Goal: Transaction & Acquisition: Purchase product/service

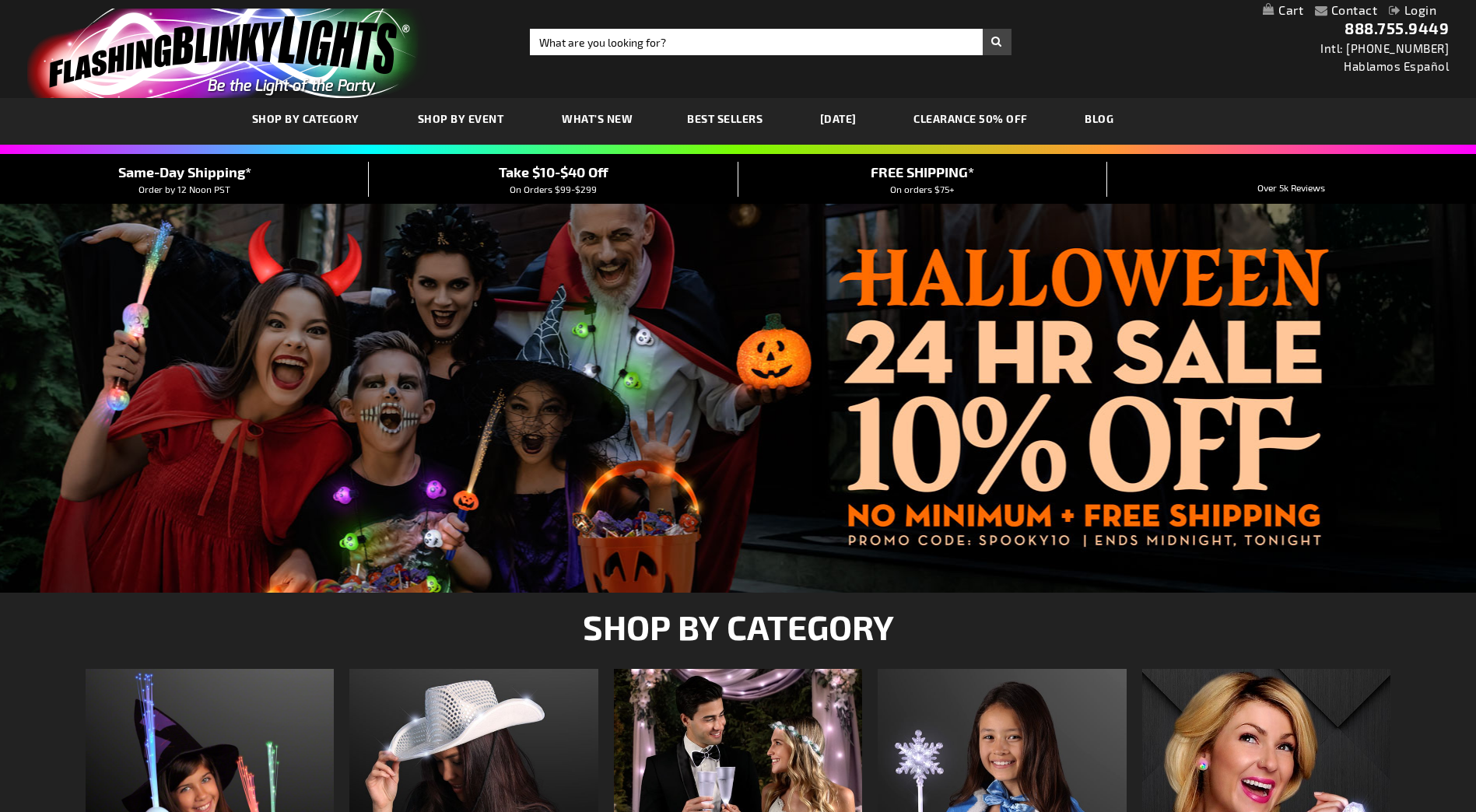
type input "[EMAIL_ADDRESS][DOMAIN_NAME]"
click at [1417, 14] on link "Login" at bounding box center [1412, 10] width 47 height 14
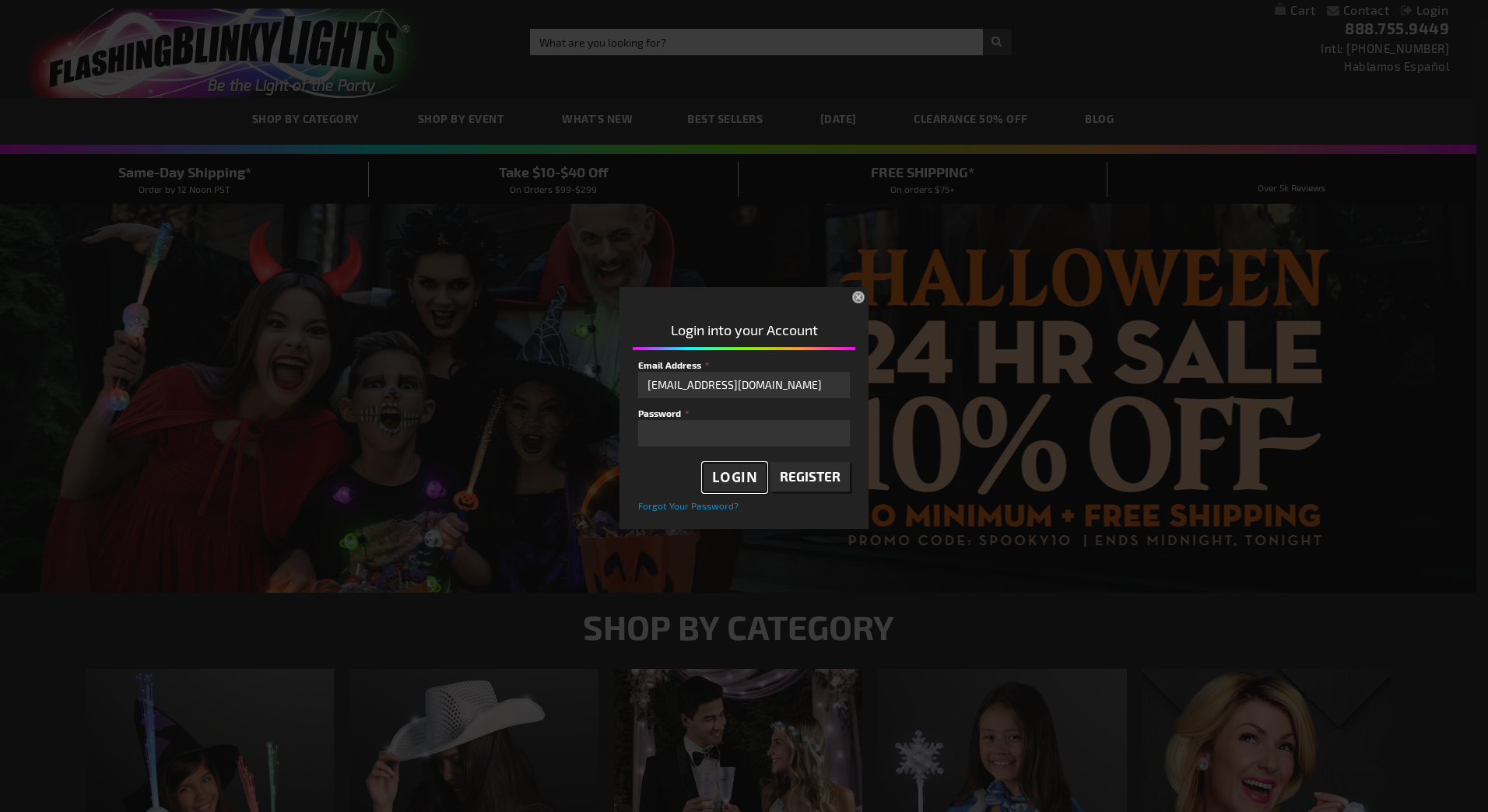
click at [740, 469] on span "Login" at bounding box center [734, 477] width 46 height 18
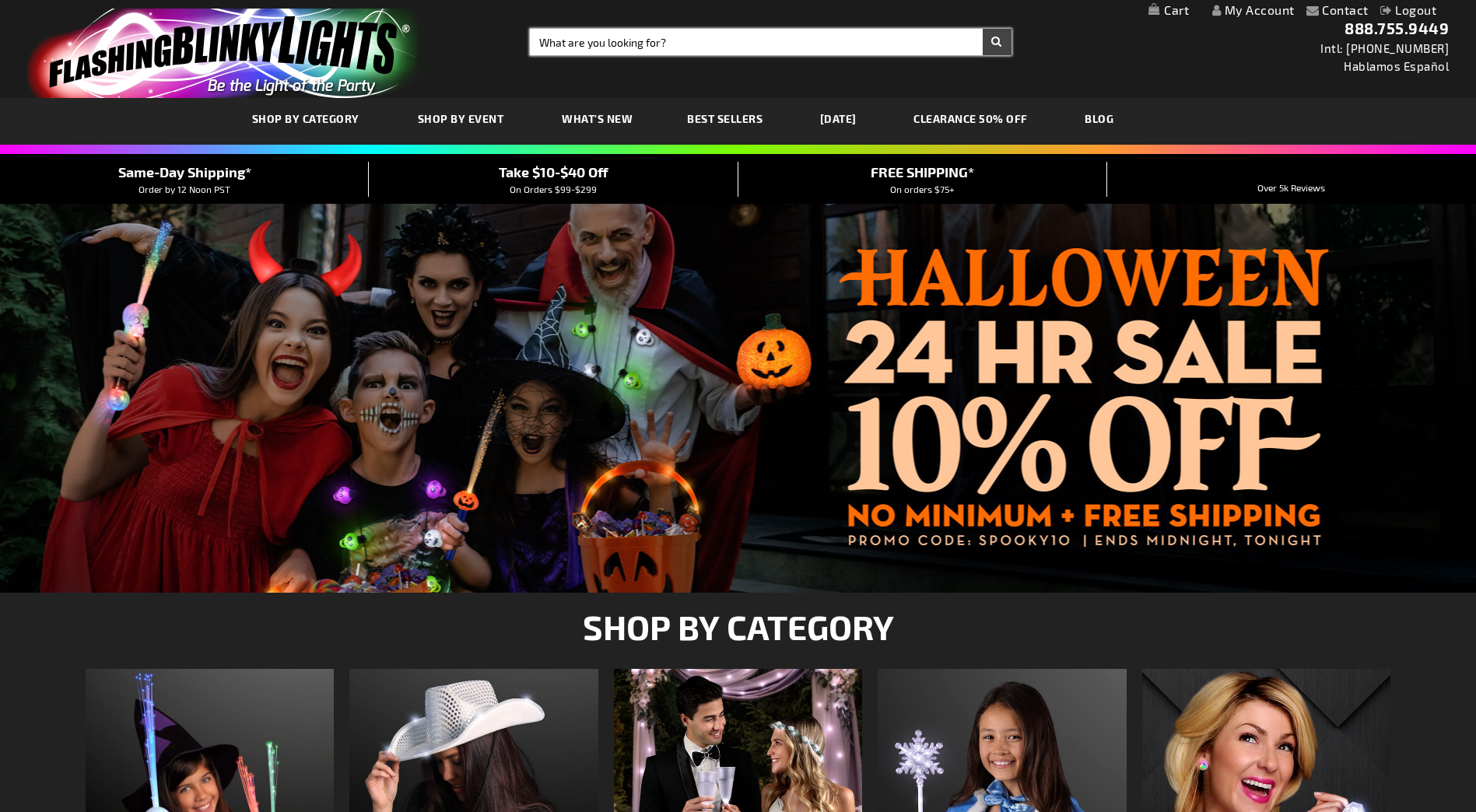
click at [816, 46] on input "Search" at bounding box center [770, 42] width 481 height 26
type input "11266"
click at [983, 29] on button "Search" at bounding box center [997, 42] width 29 height 26
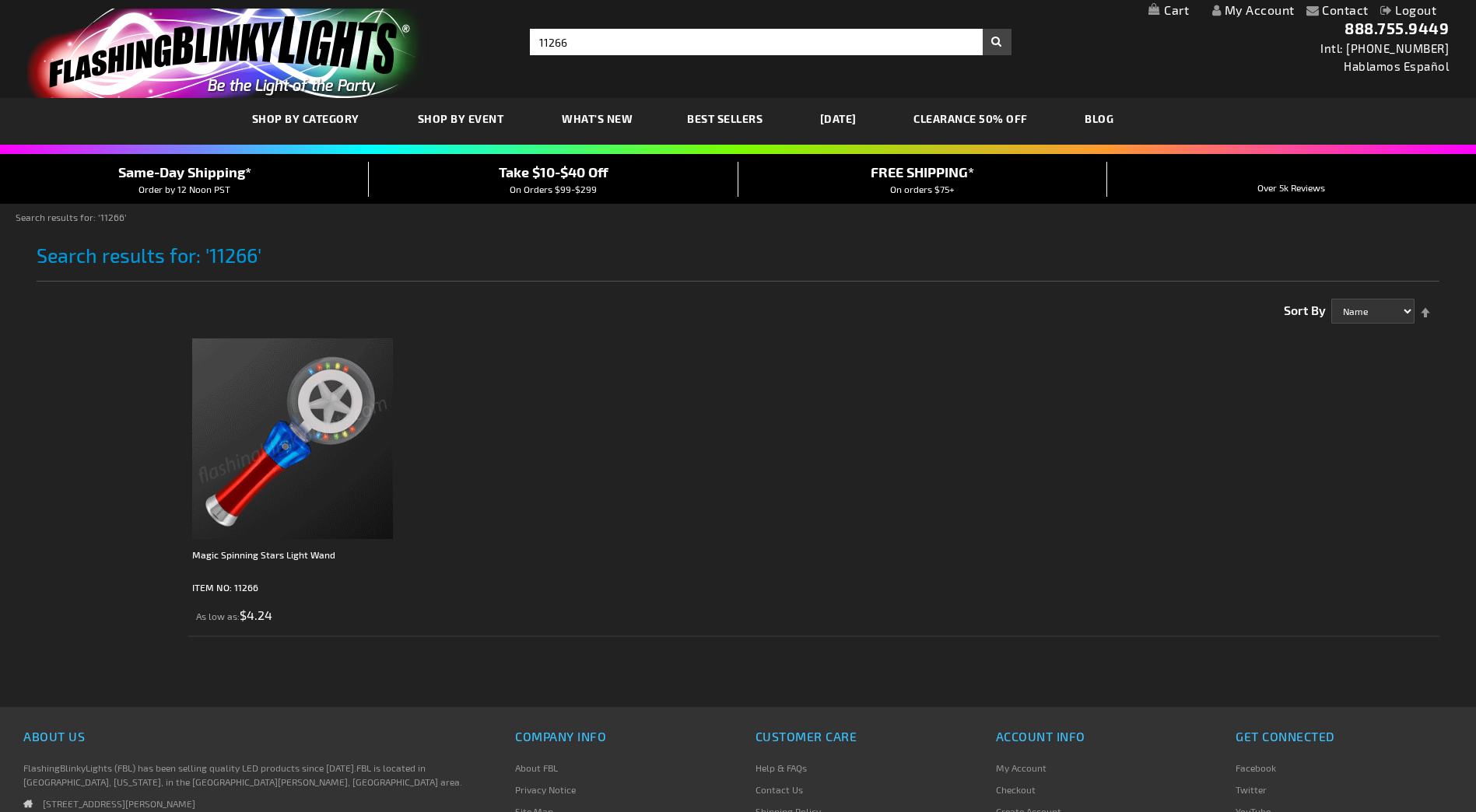
click at [283, 441] on img at bounding box center [292, 438] width 201 height 201
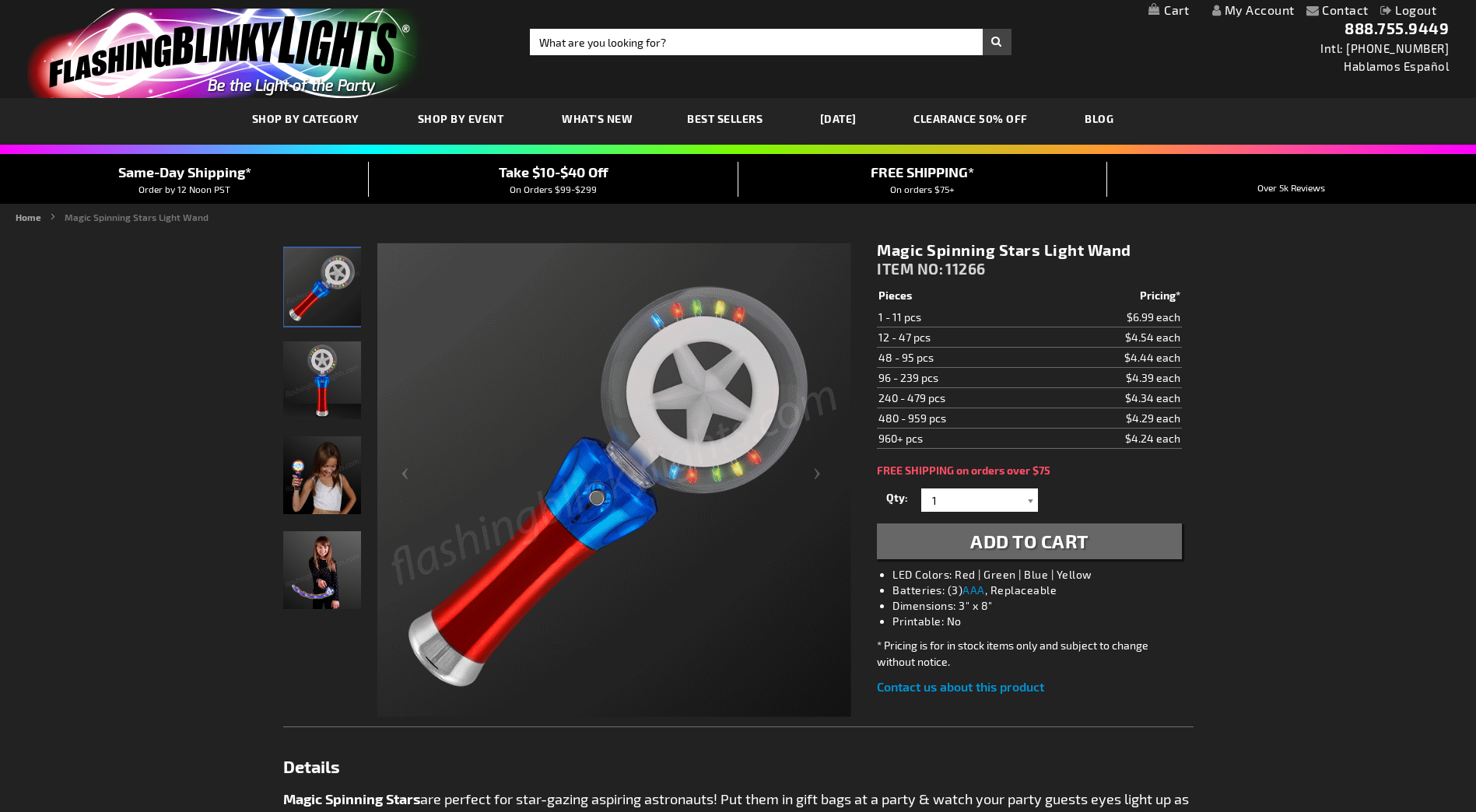
click at [1029, 500] on div at bounding box center [1029, 499] width 15 height 23
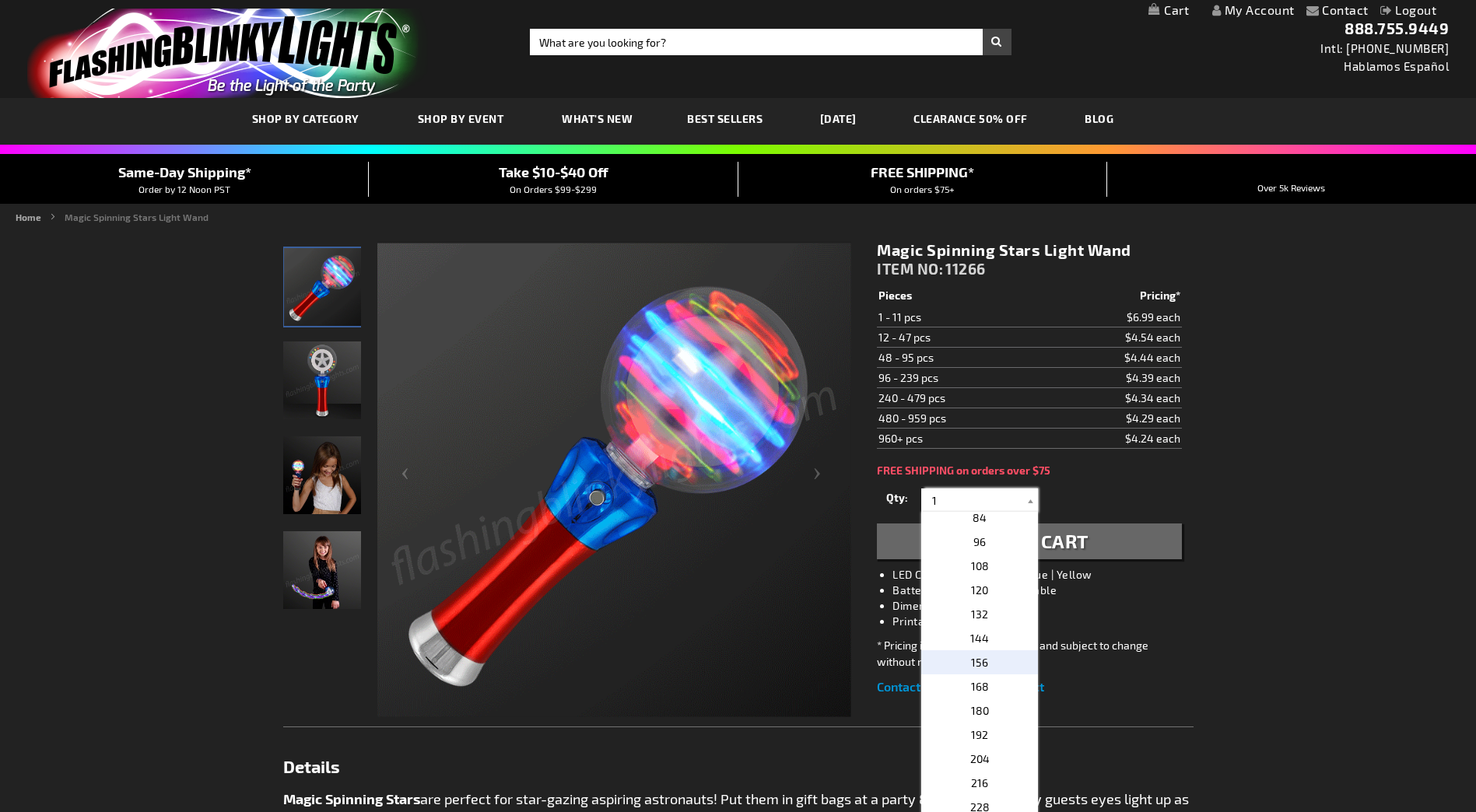
scroll to position [389, 0]
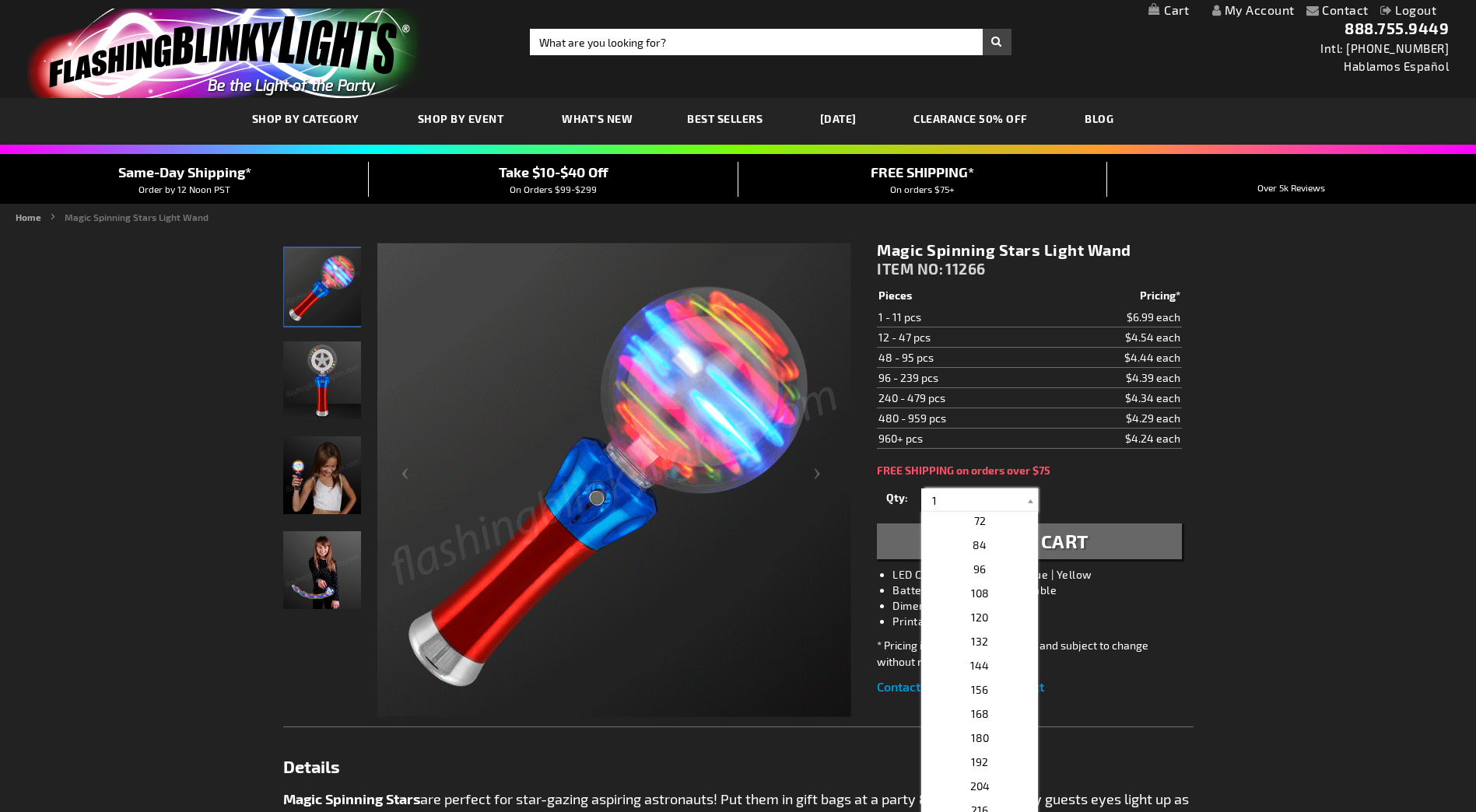
click at [990, 503] on input "1" at bounding box center [981, 499] width 113 height 23
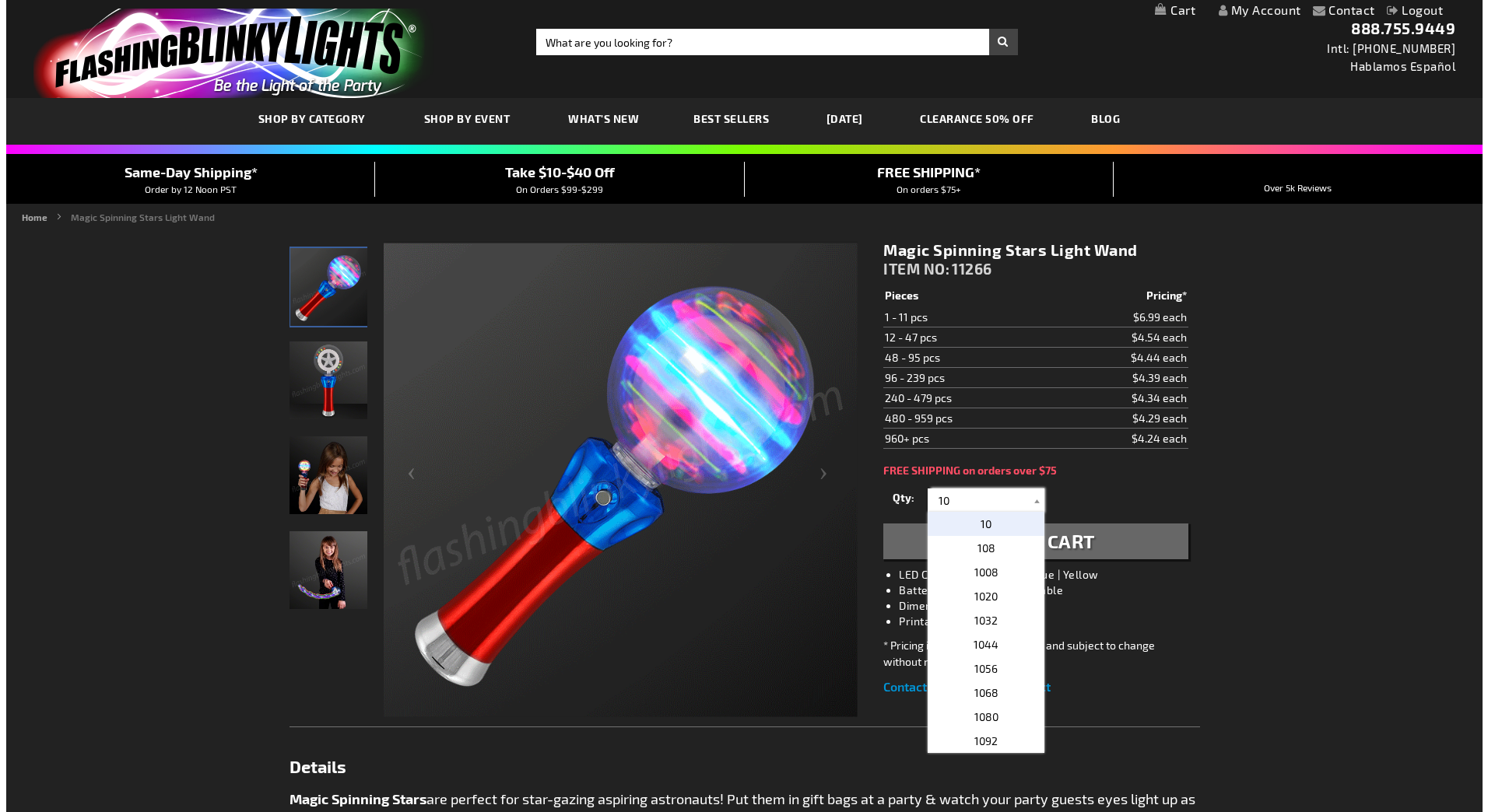
scroll to position [0, 0]
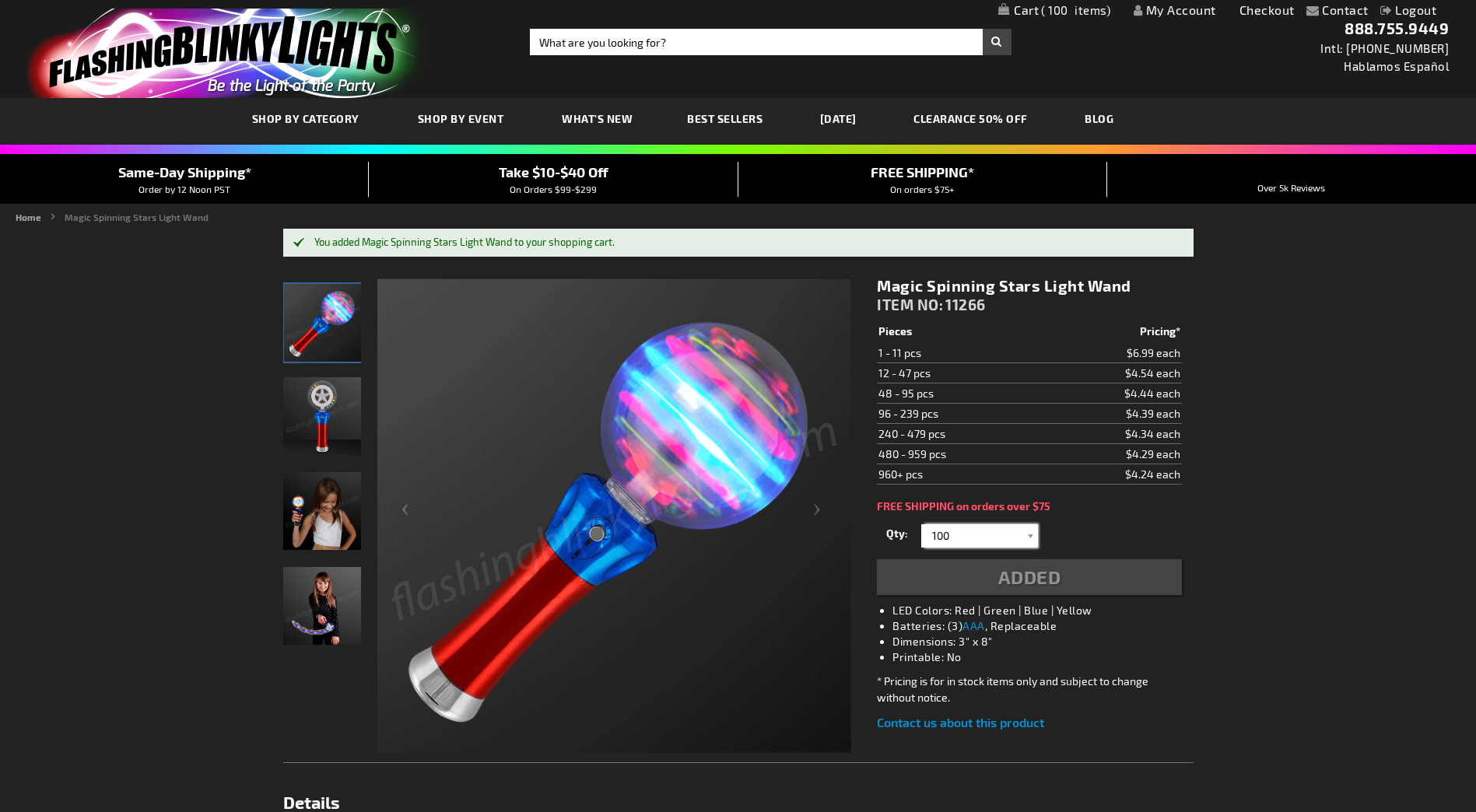
type input "100"
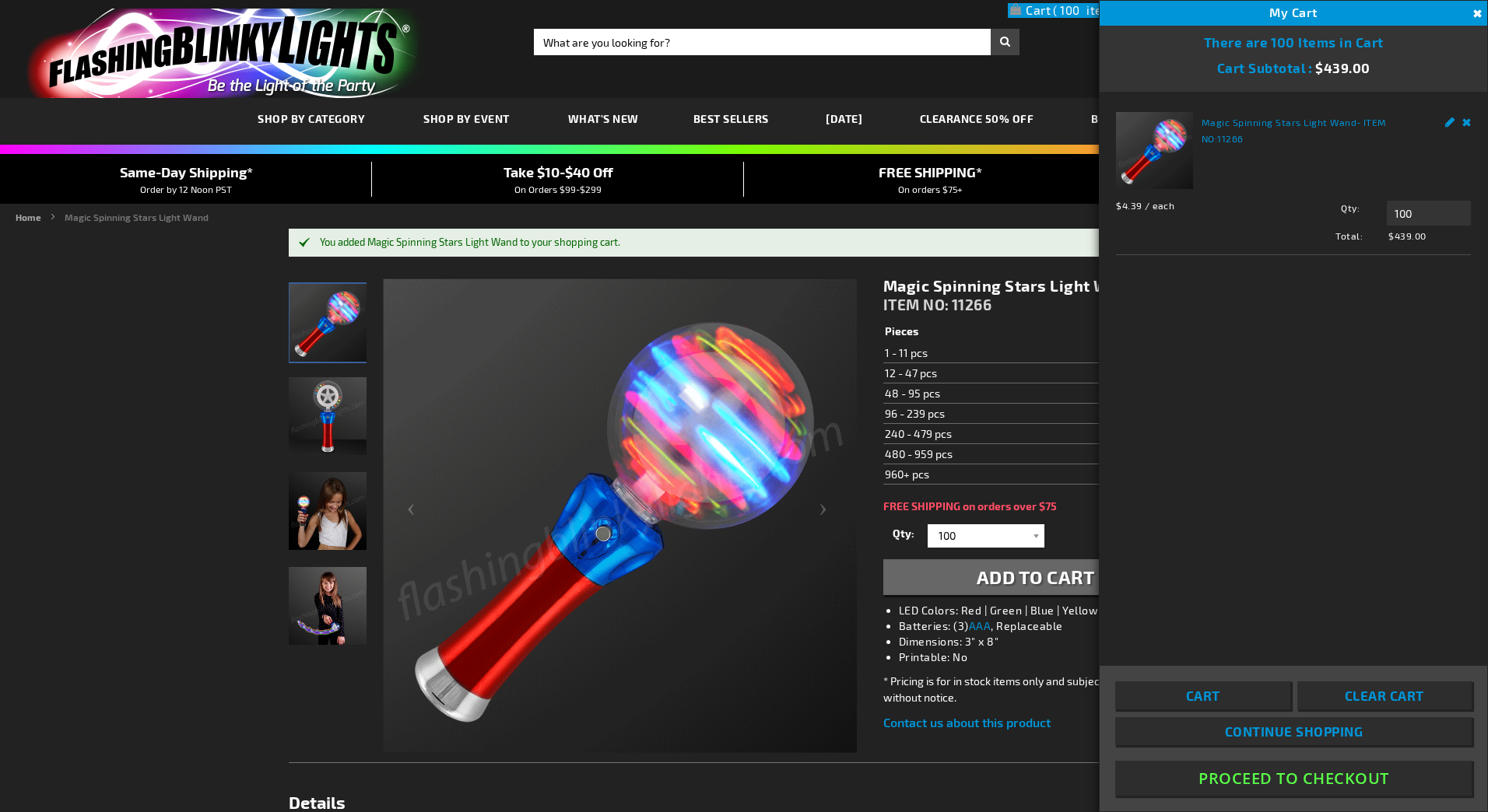
click at [1286, 730] on span "Continue Shopping" at bounding box center [1293, 730] width 138 height 15
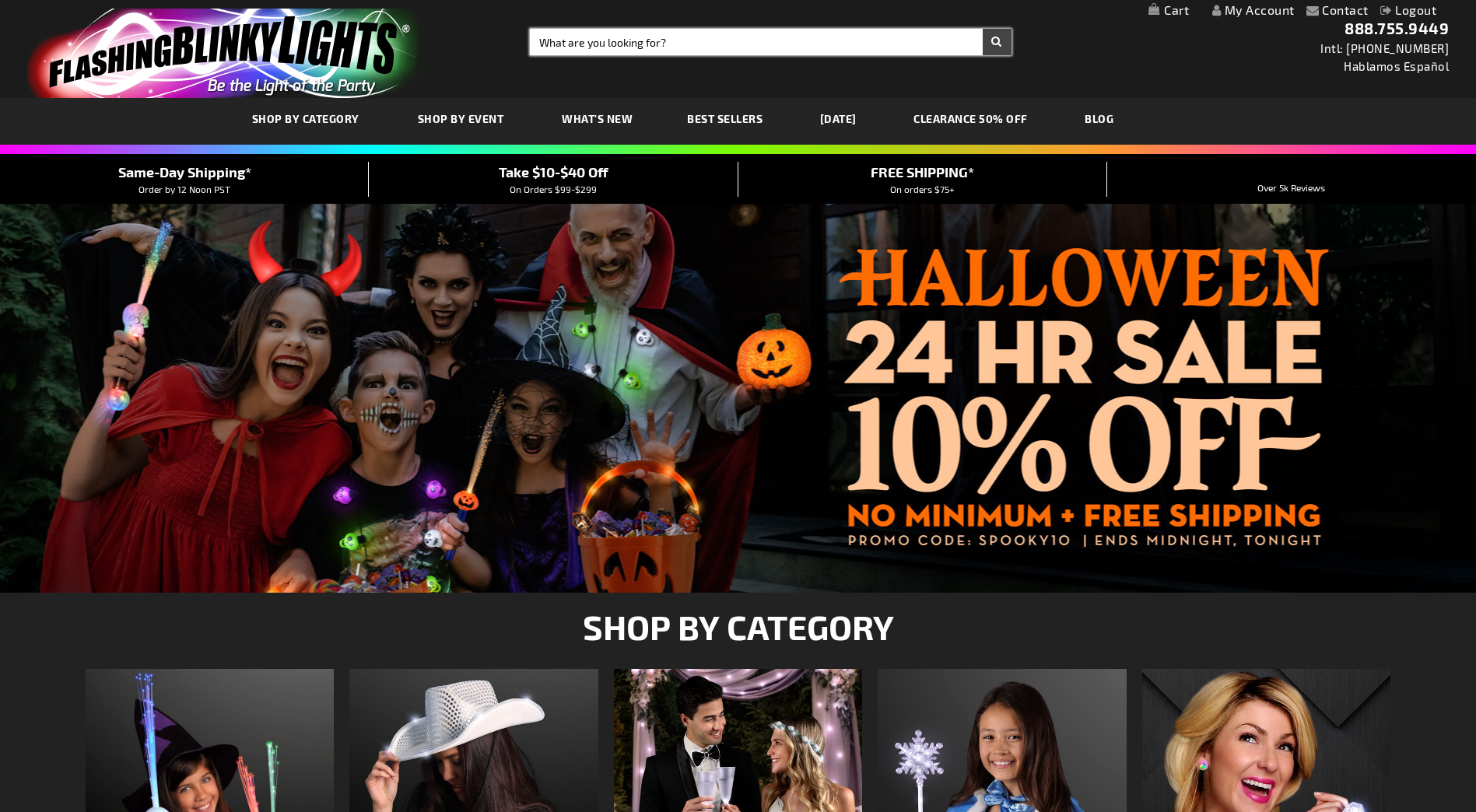
click at [680, 38] on input "Search" at bounding box center [770, 42] width 481 height 26
type input "10365-OR"
click at [983, 29] on button "Search" at bounding box center [997, 42] width 29 height 26
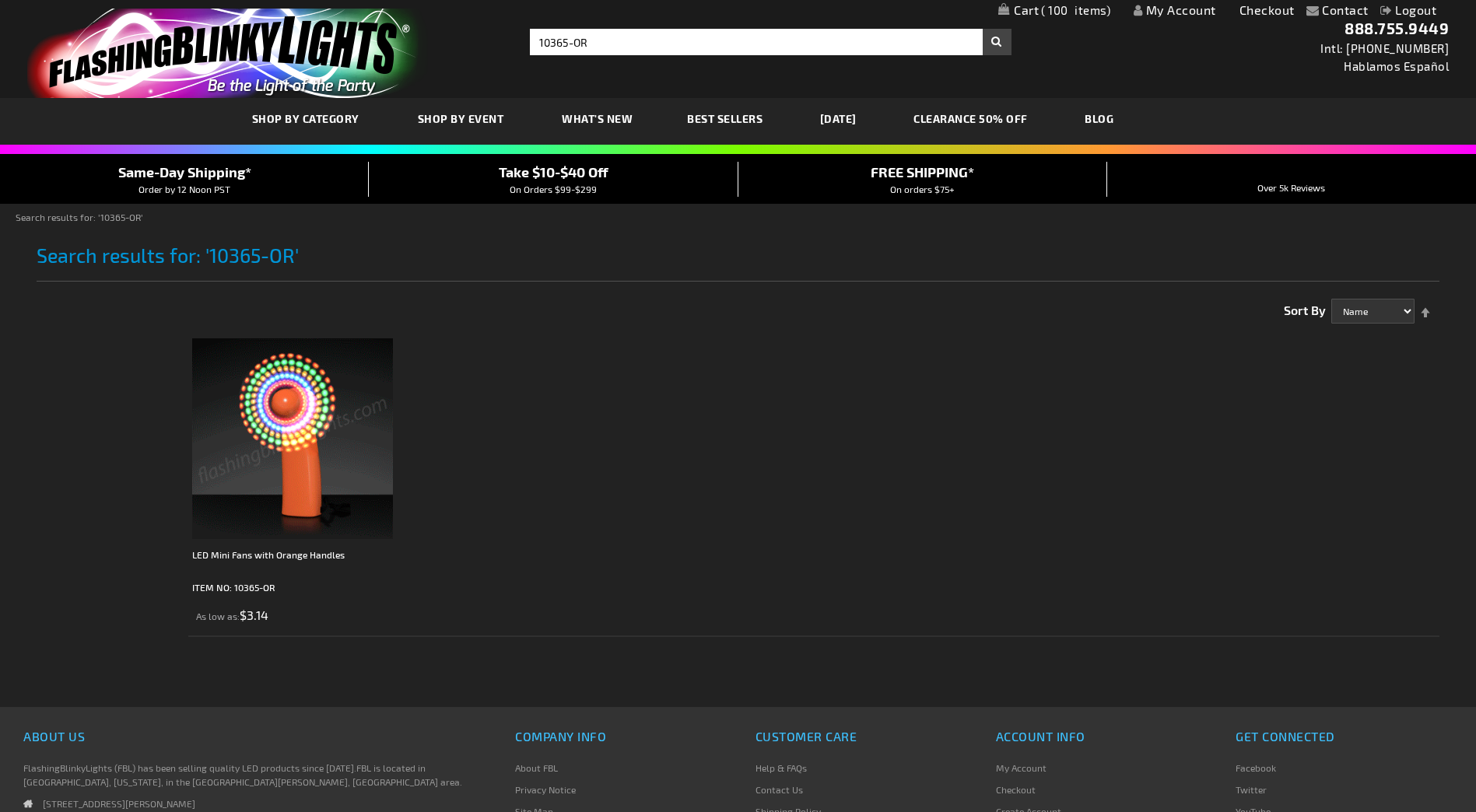
click at [295, 465] on img at bounding box center [292, 438] width 201 height 201
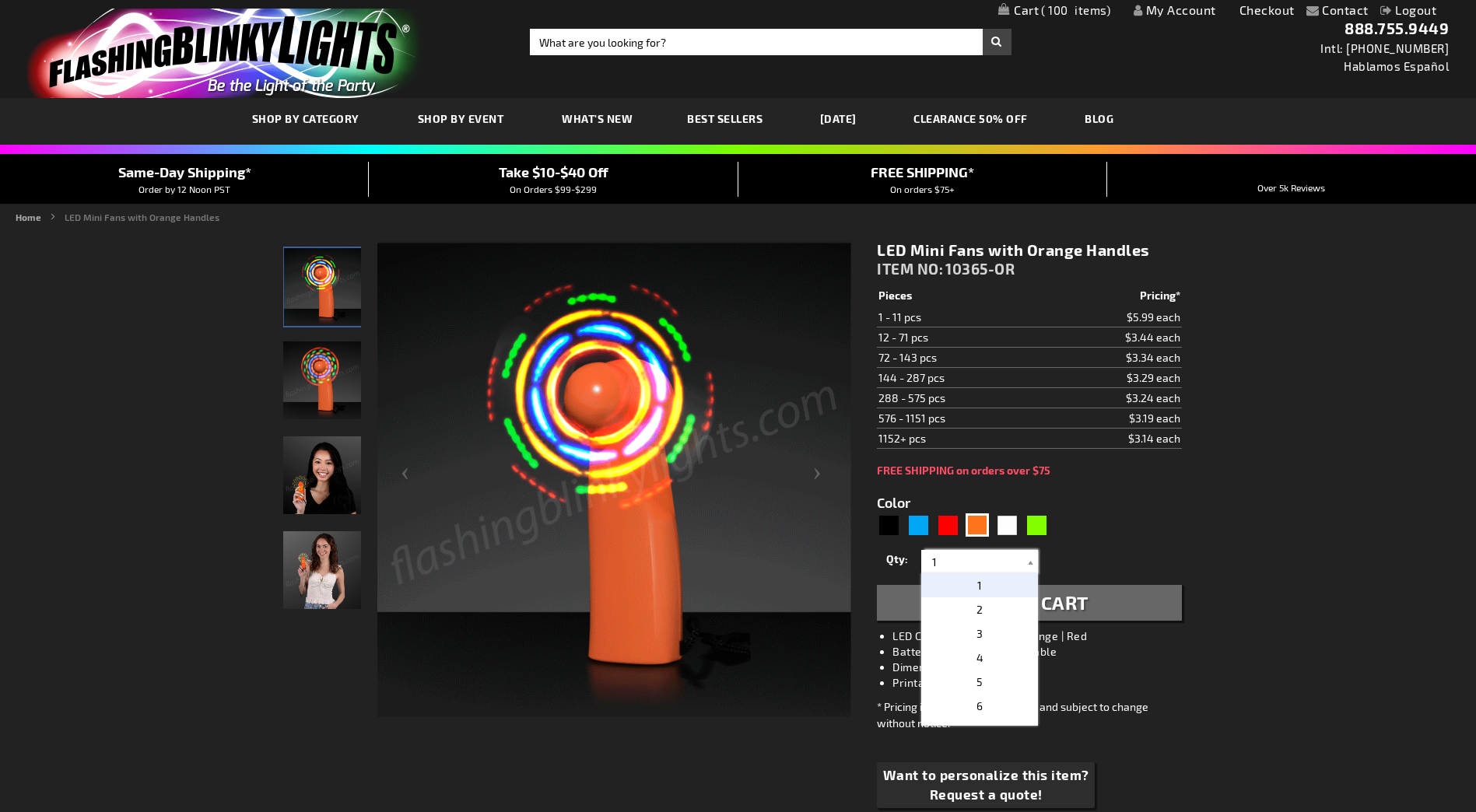
click at [971, 562] on input "1" at bounding box center [981, 561] width 113 height 23
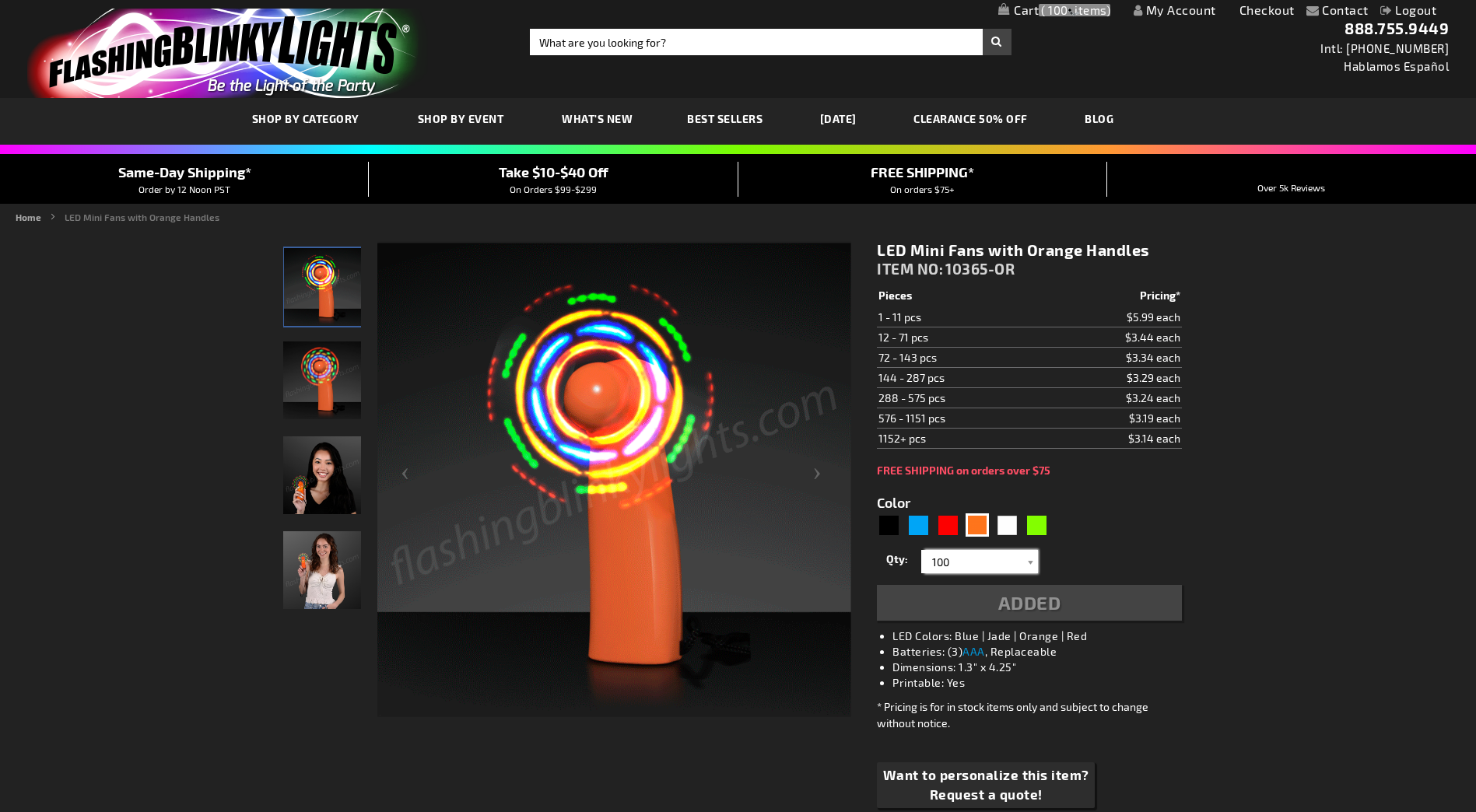
type input "100"
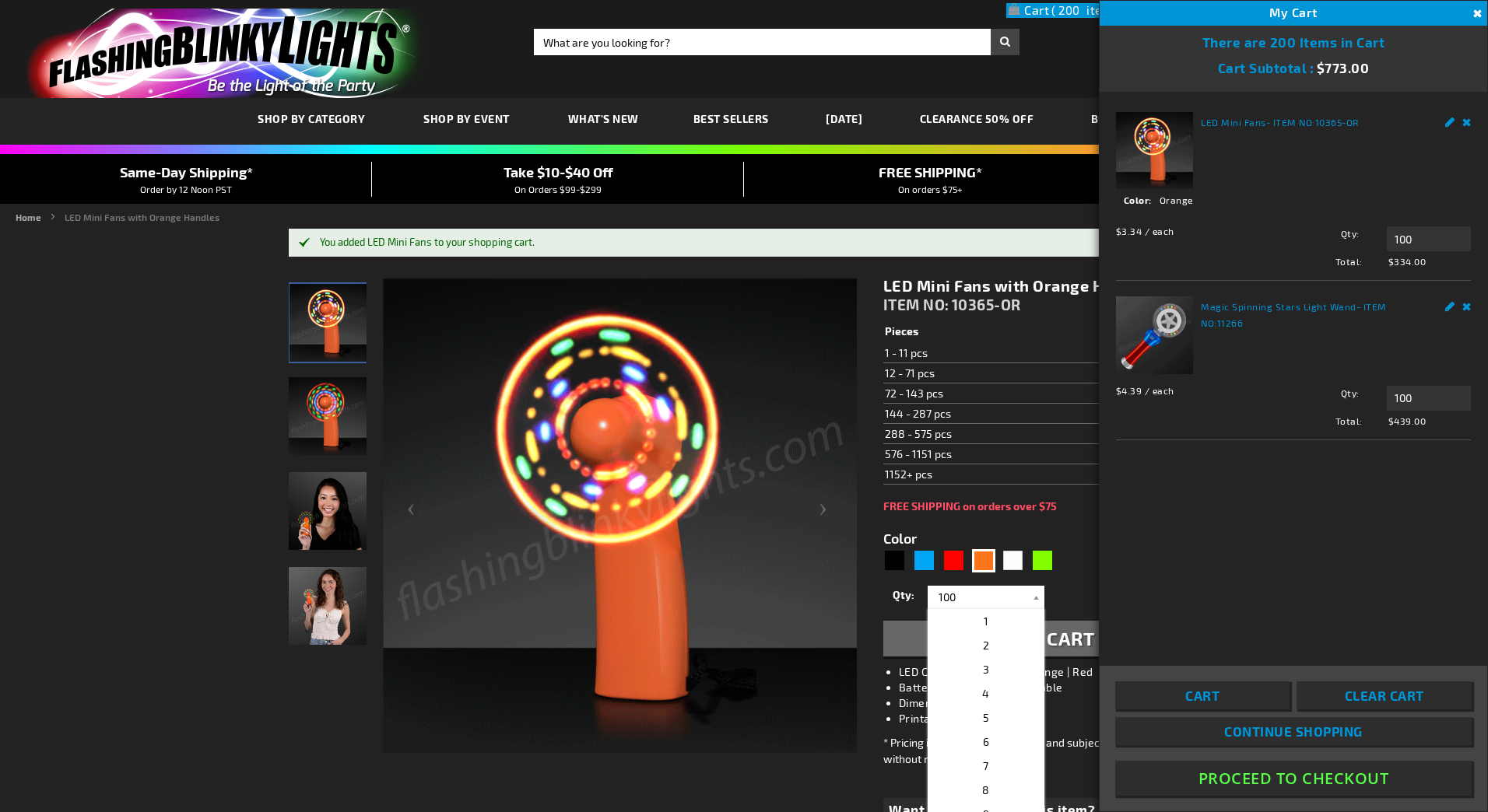
click at [1292, 779] on button "Proceed To Checkout" at bounding box center [1293, 778] width 356 height 35
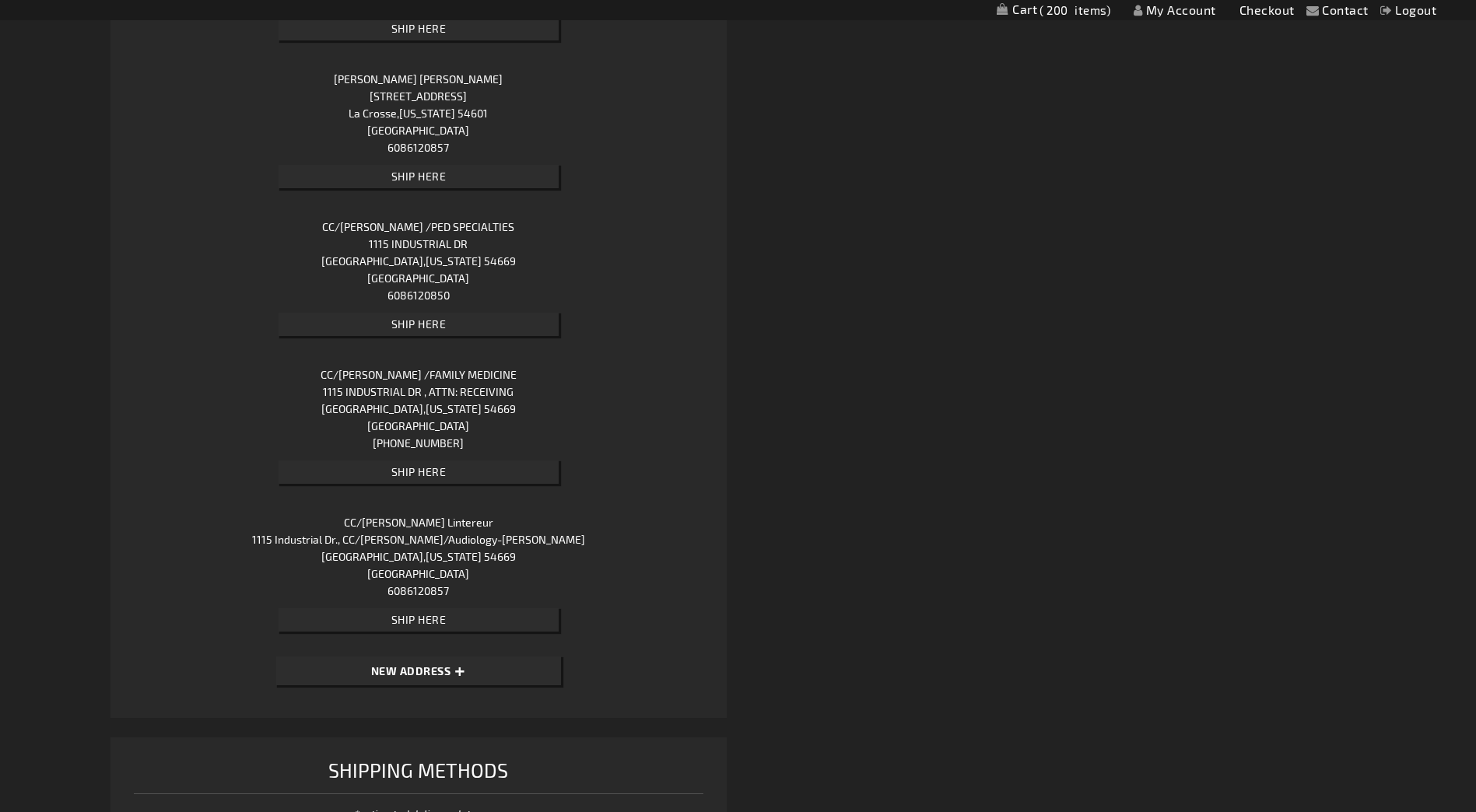
scroll to position [1322, 0]
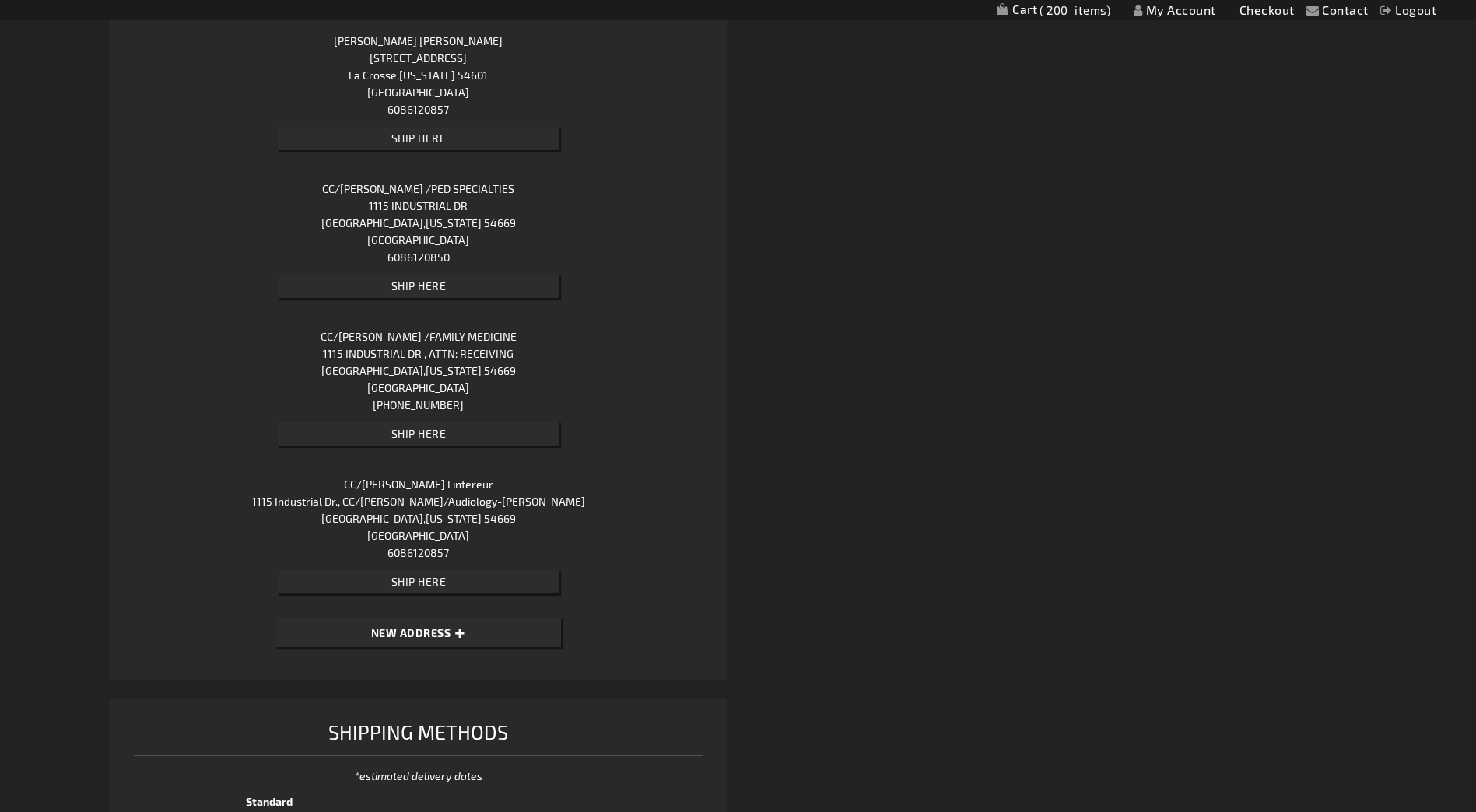
click at [472, 632] on button "New Address" at bounding box center [419, 633] width 285 height 29
select select "US"
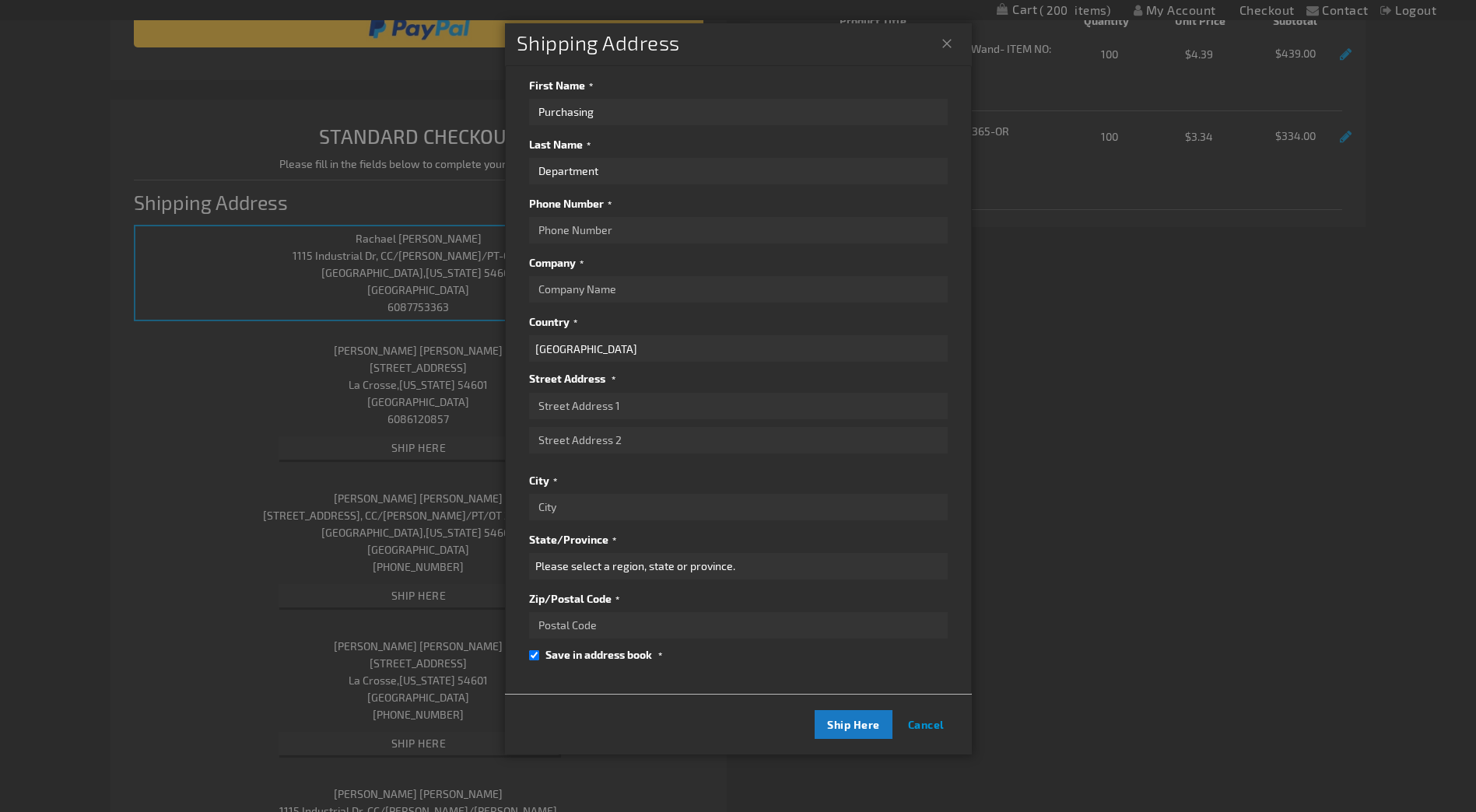
scroll to position [234, 0]
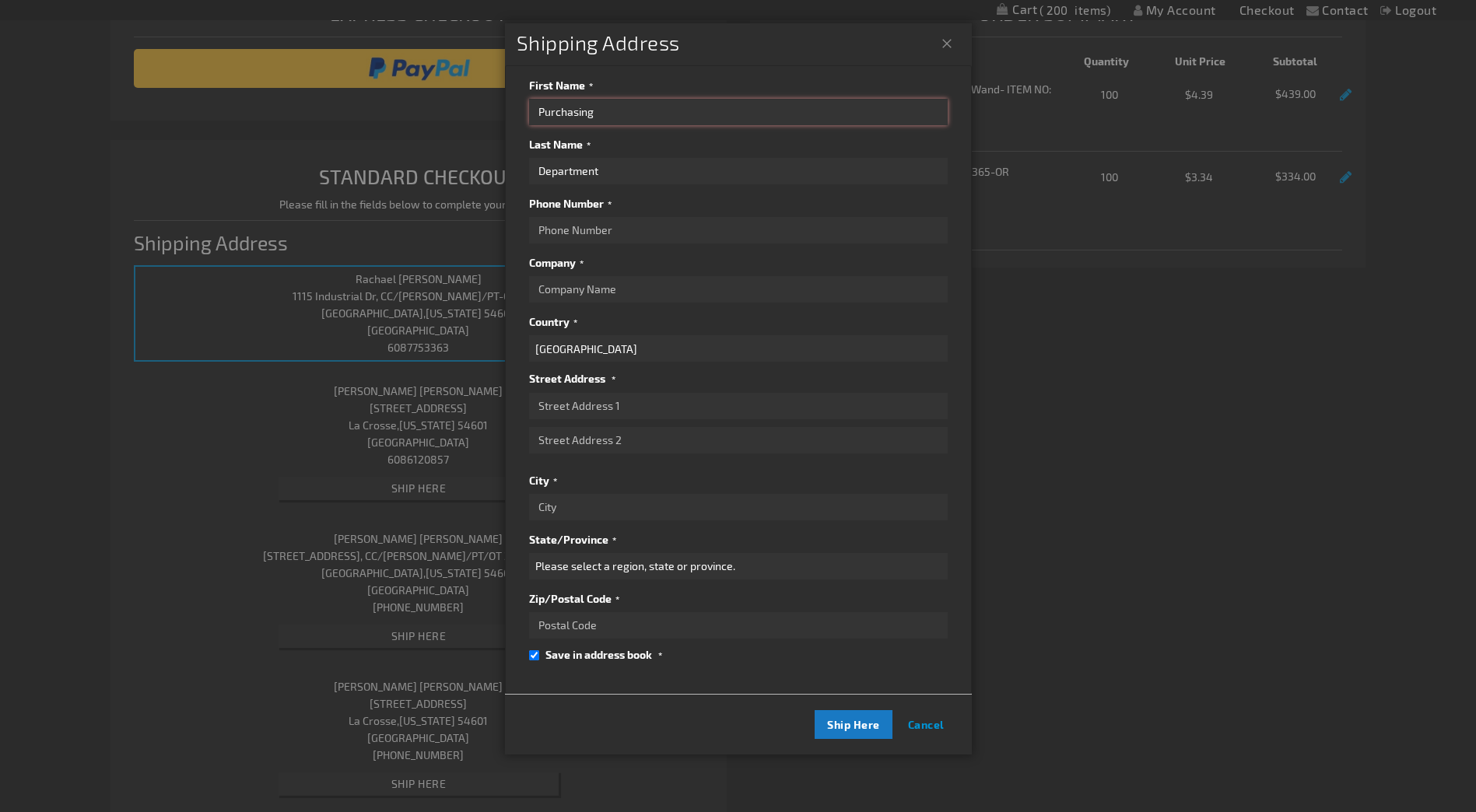
click at [628, 118] on input "Purchasing" at bounding box center [738, 111] width 419 height 26
type input "P"
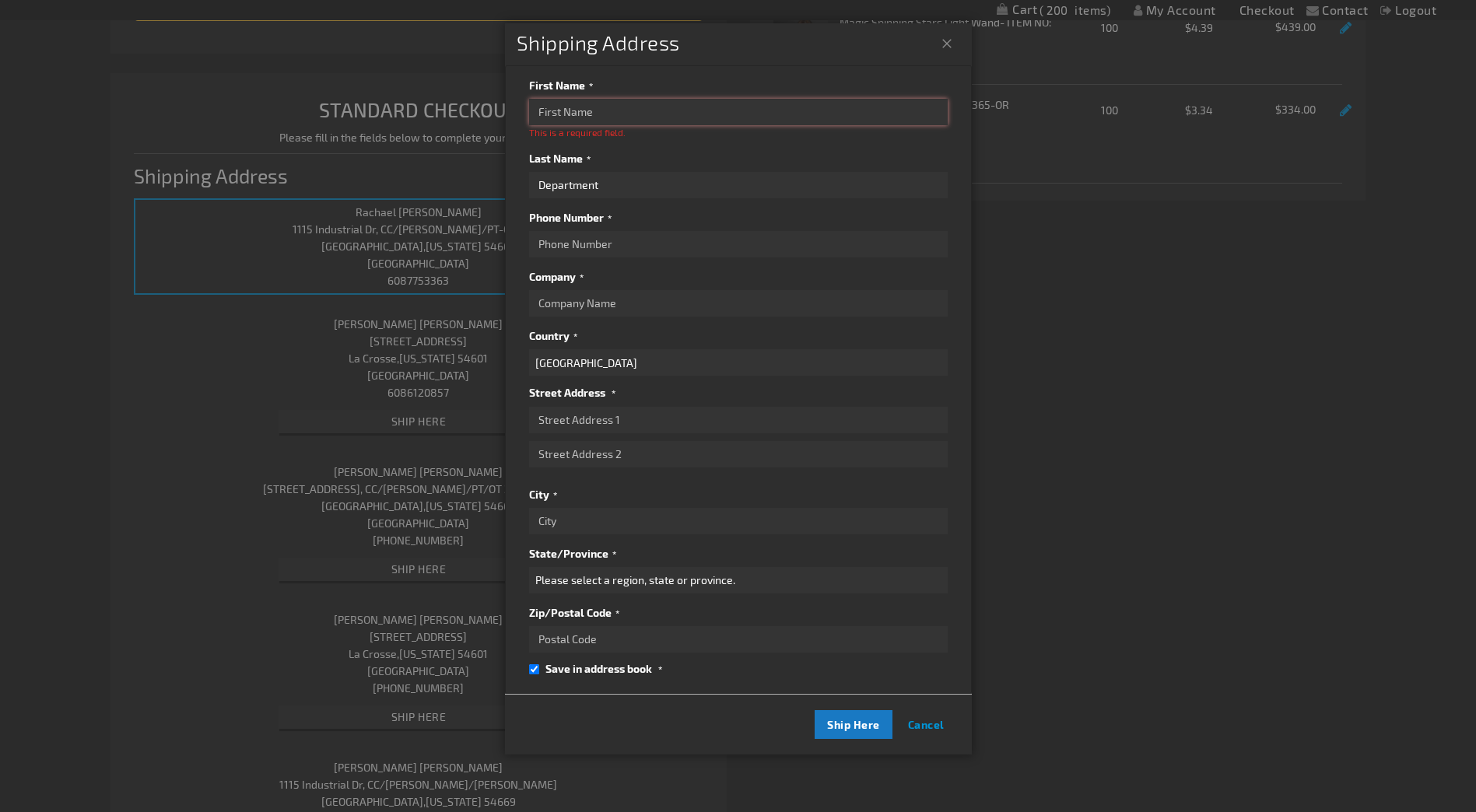
scroll to position [0, 0]
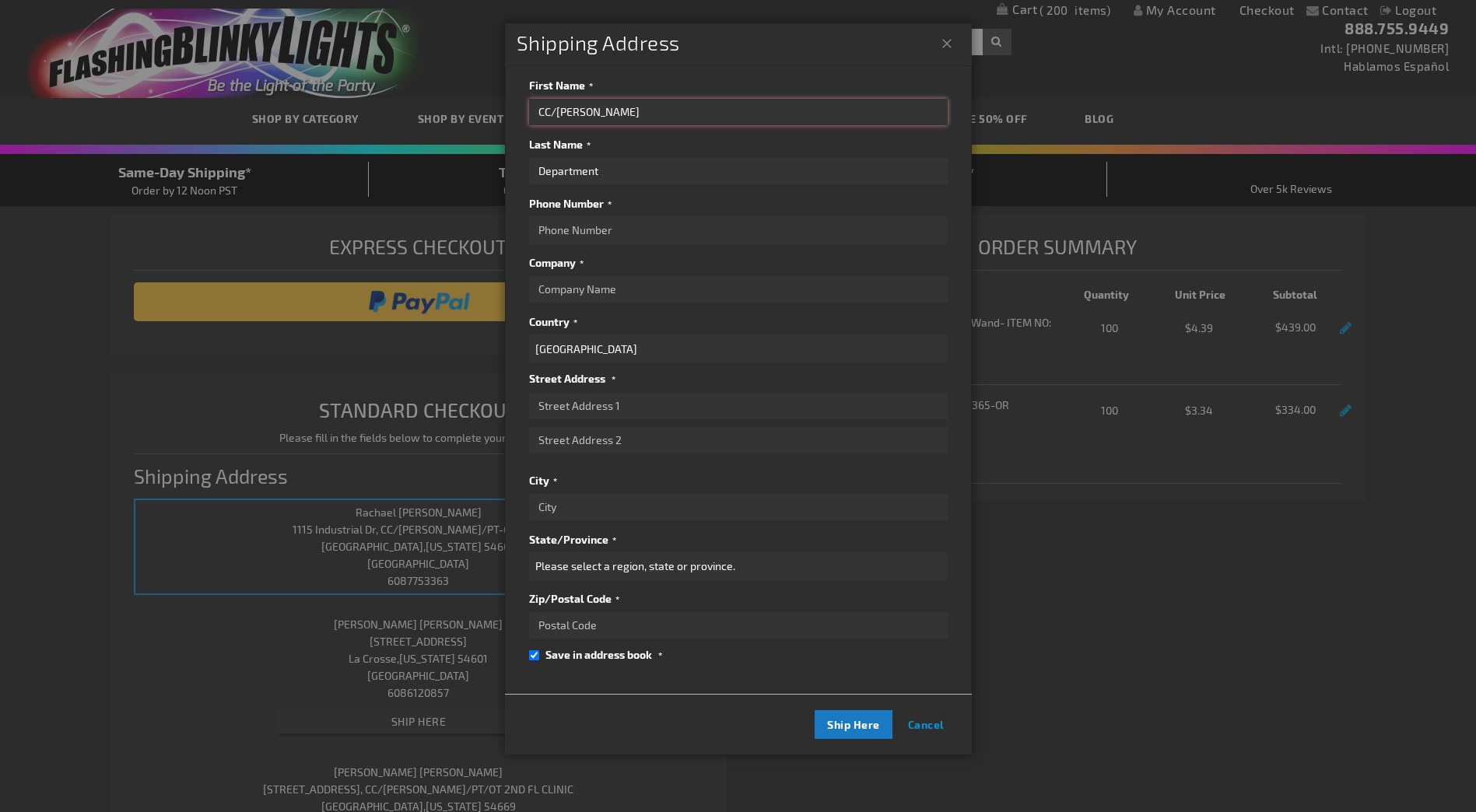
type input "CC/KIMBERLEE"
click at [609, 172] on input "Department" at bounding box center [738, 170] width 419 height 26
type input "DepartmentBENNETT"
click at [608, 226] on input "Phone Number" at bounding box center [738, 230] width 419 height 26
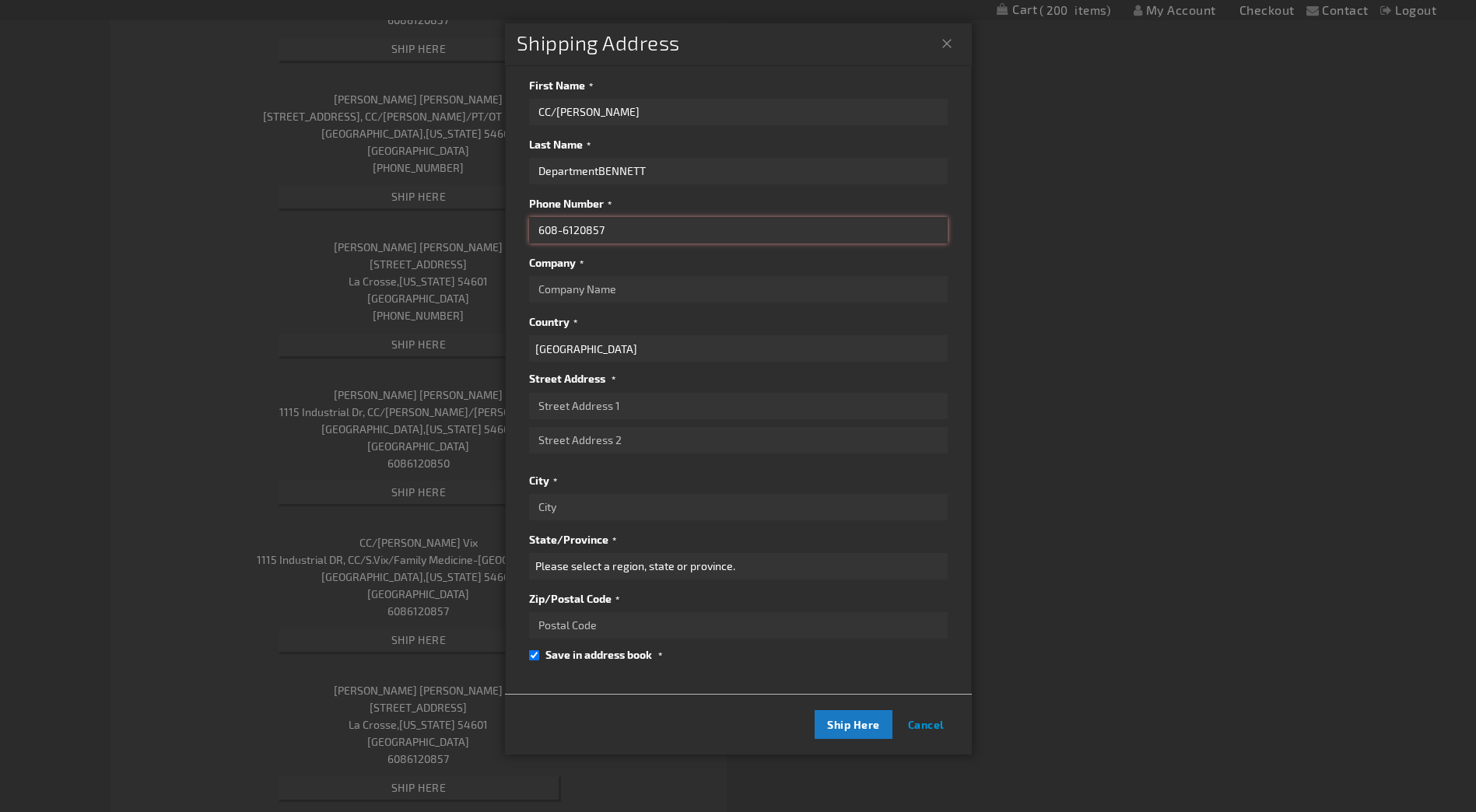
scroll to position [700, 0]
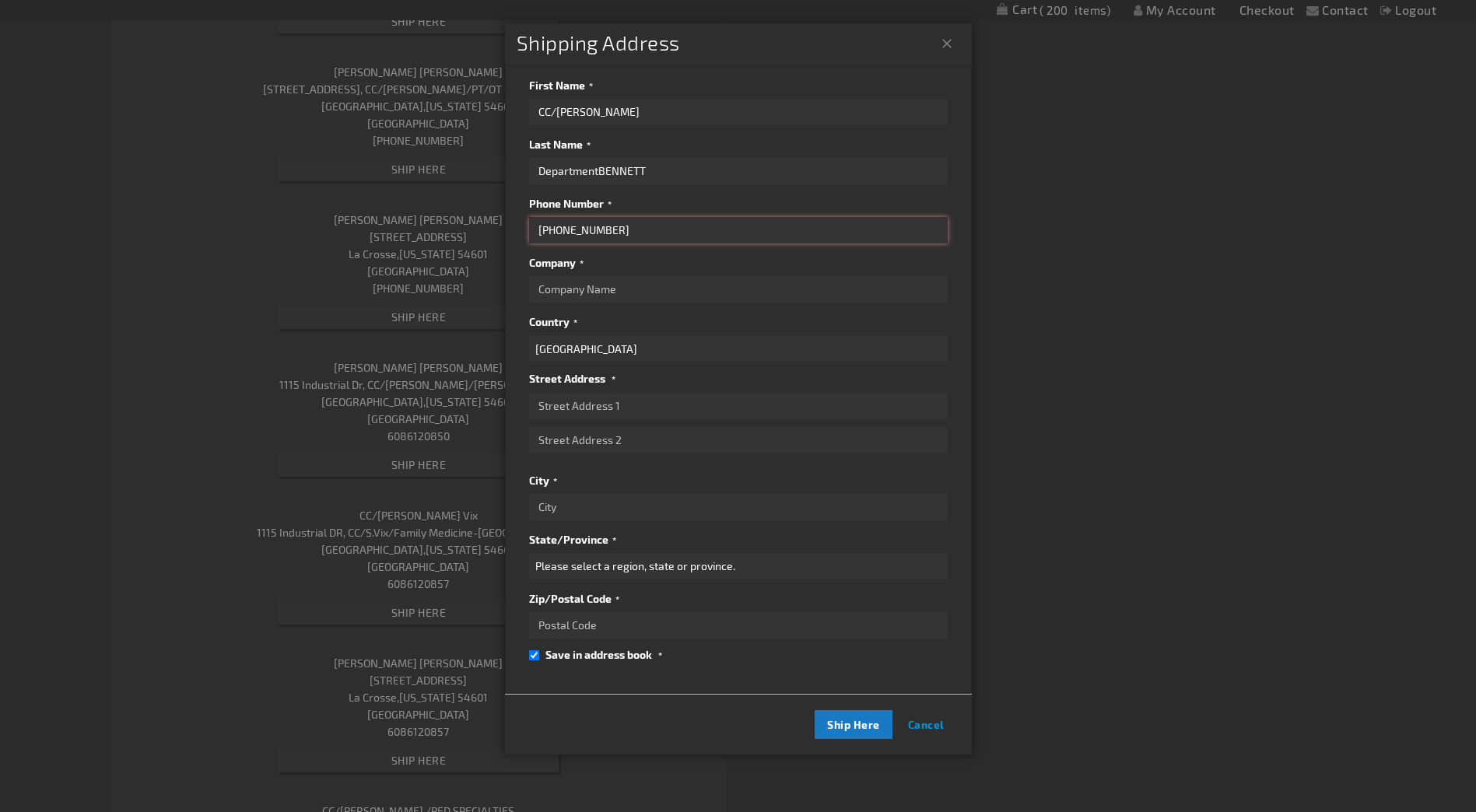
type input "608-612-0857"
click at [619, 290] on input "Company" at bounding box center [738, 289] width 419 height 26
type input "GUNDERSEN HEALTH SYSTEM"
type input "1115 Industrial Dr"
type input "REQ LOC 3715"
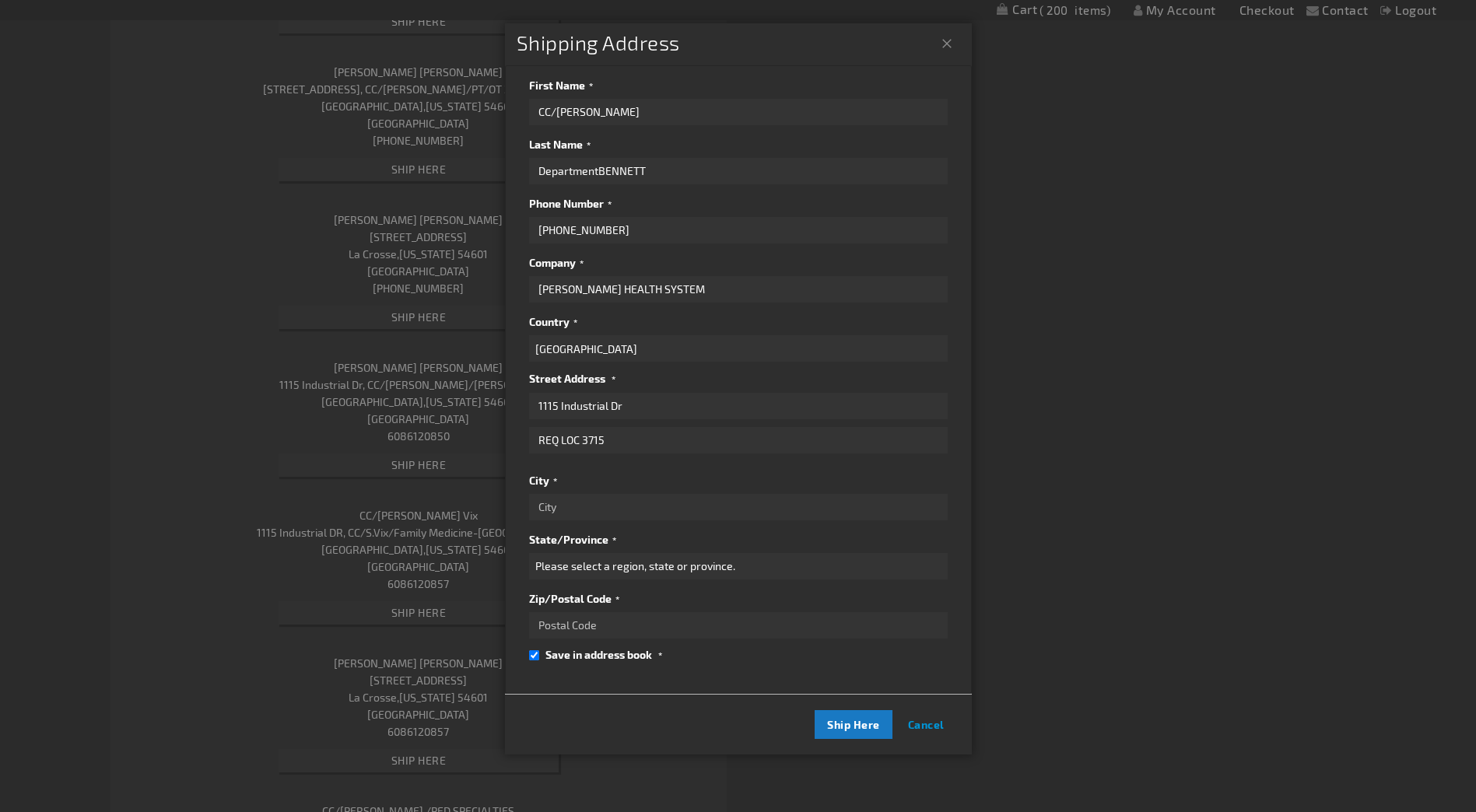
type input "West Salem"
select select "64"
type input "54669"
click at [626, 436] on input "REQ LOC 3715" at bounding box center [738, 440] width 419 height 26
type input "R"
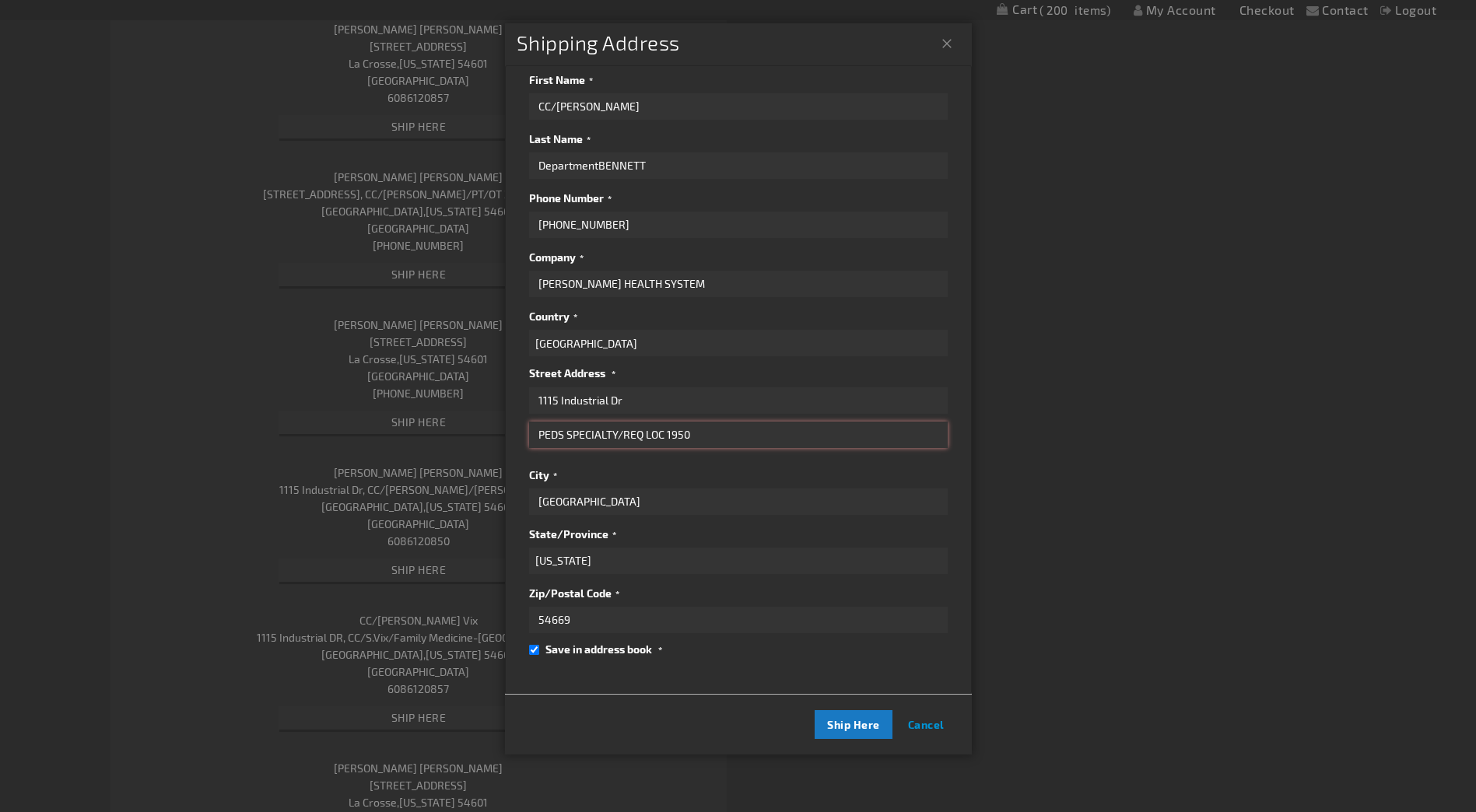
scroll to position [622, 0]
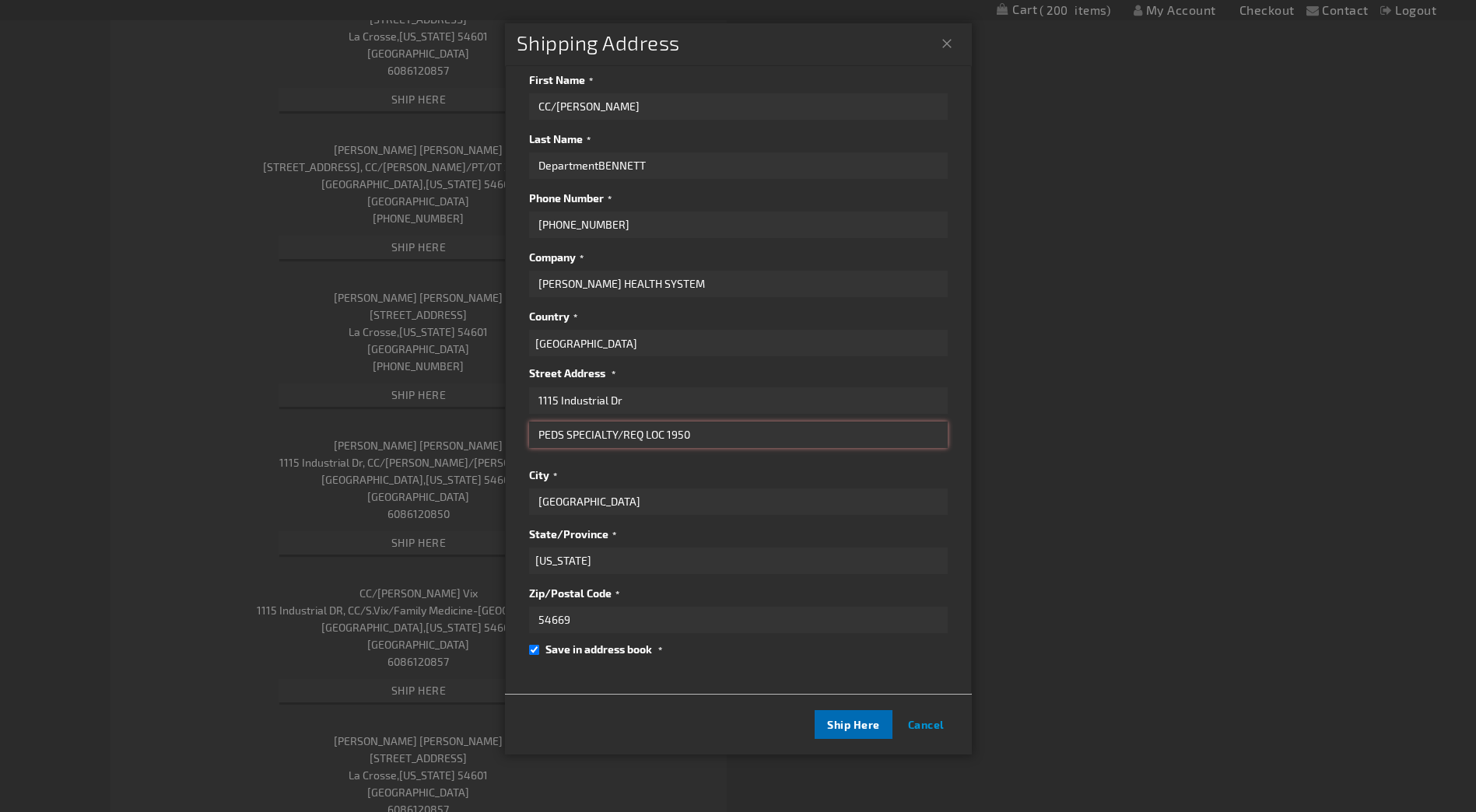
type input "PEDS SPECIALTY/REQ LOC 1950"
click at [845, 720] on span "Ship Here" at bounding box center [853, 724] width 53 height 14
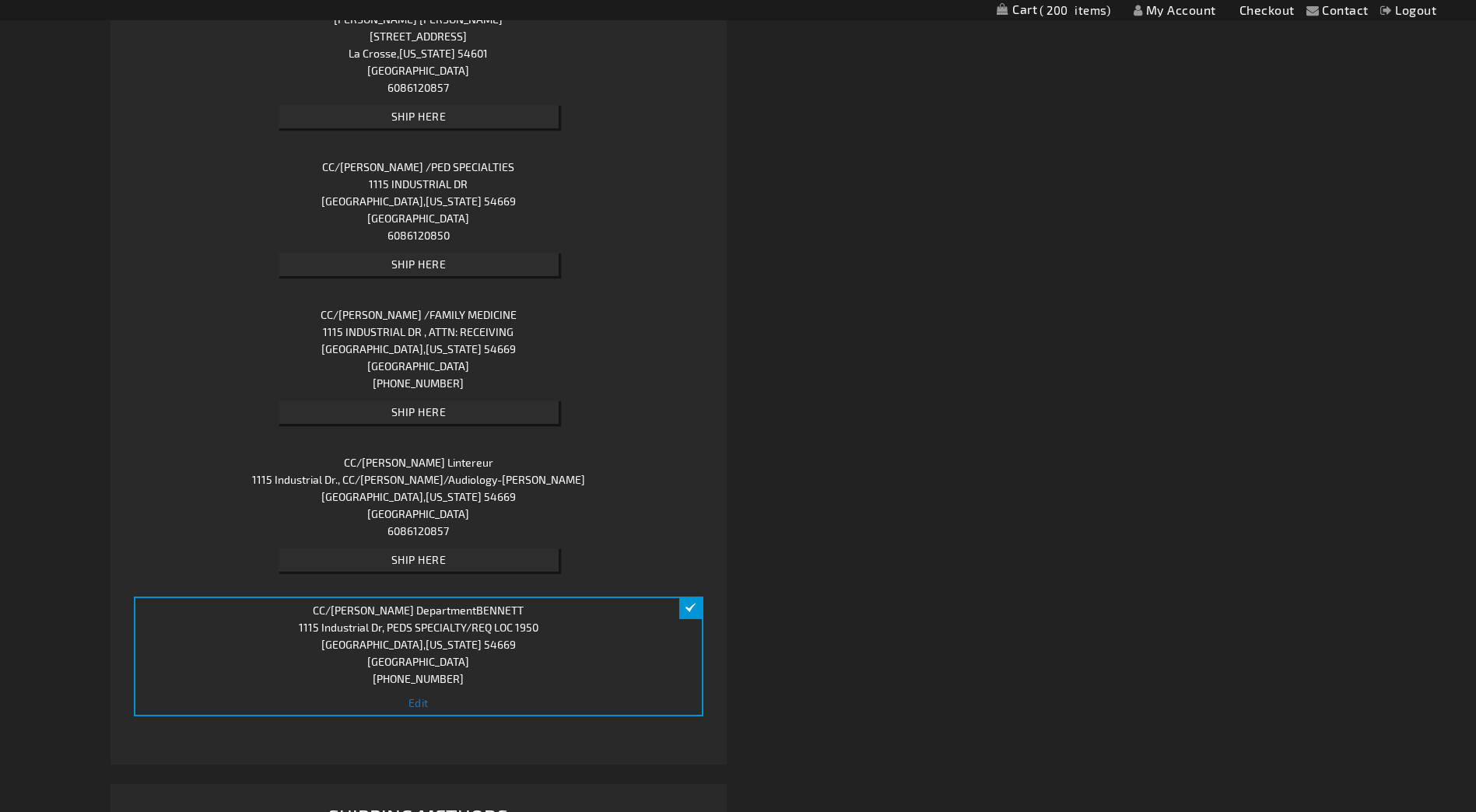
scroll to position [1400, 0]
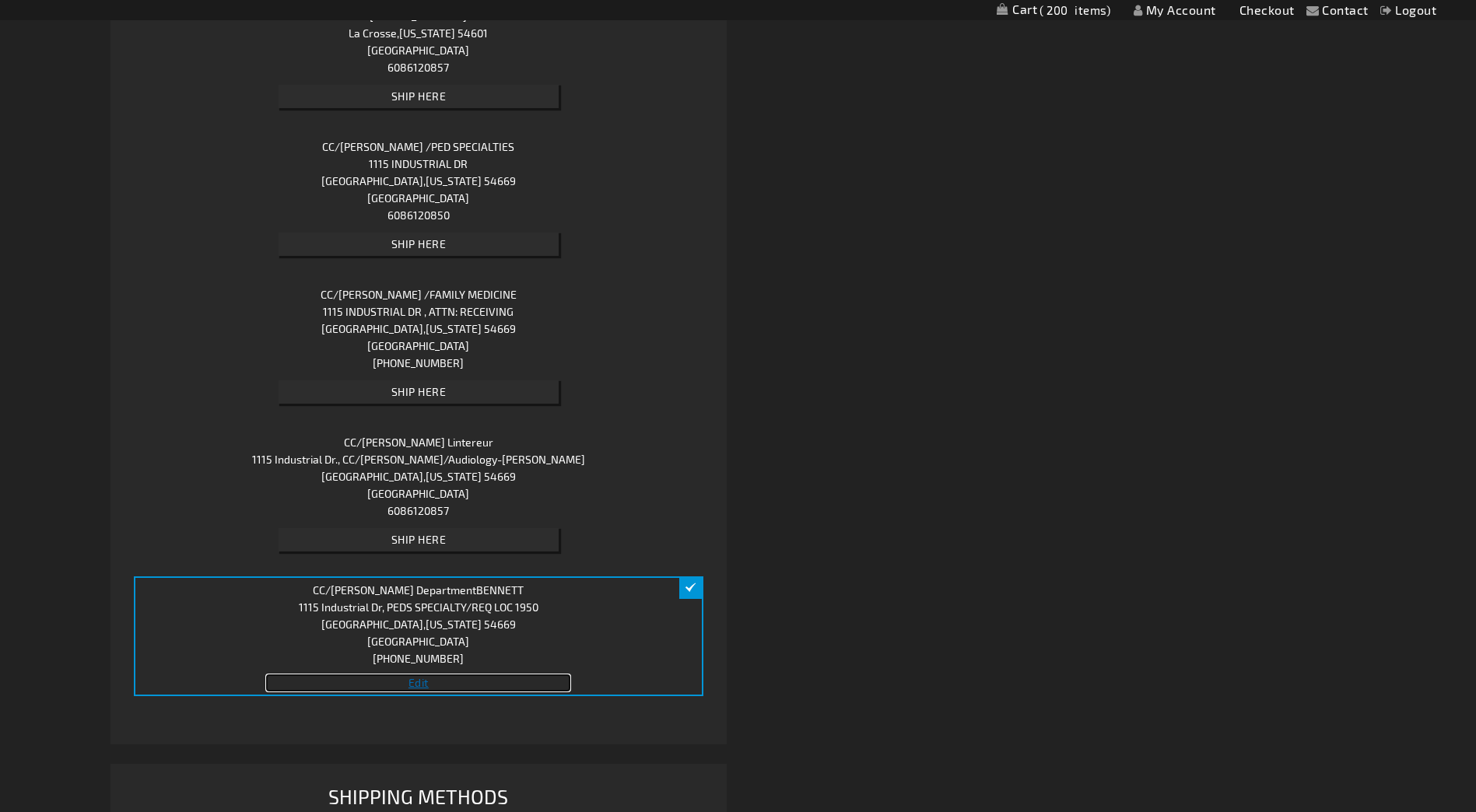
click at [416, 680] on span "Edit" at bounding box center [418, 682] width 20 height 14
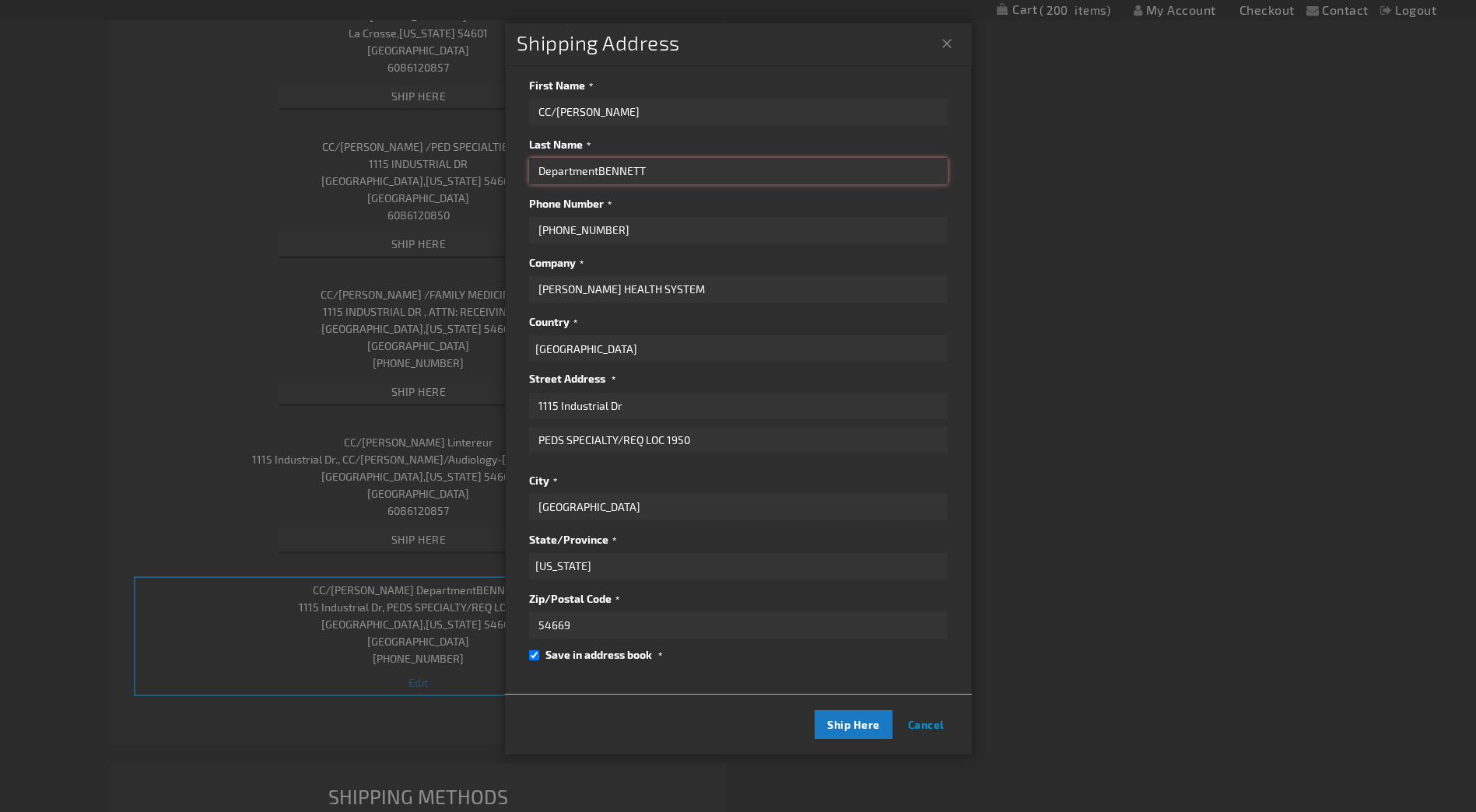
click at [595, 164] on input "DepartmentBENNETT" at bounding box center [738, 170] width 419 height 26
type input "BENNETT"
click at [845, 724] on span "Ship Here" at bounding box center [853, 724] width 53 height 14
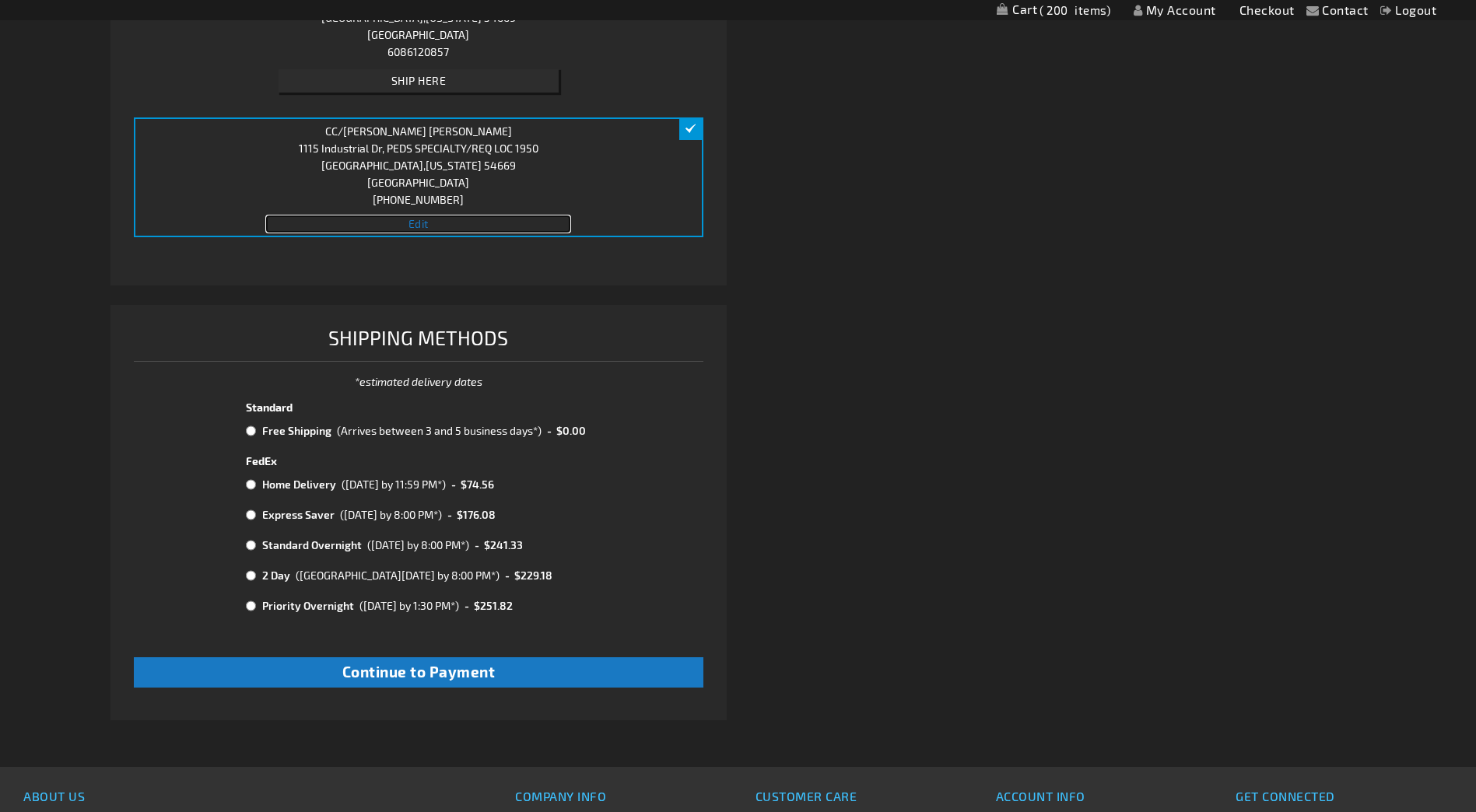
scroll to position [1866, 0]
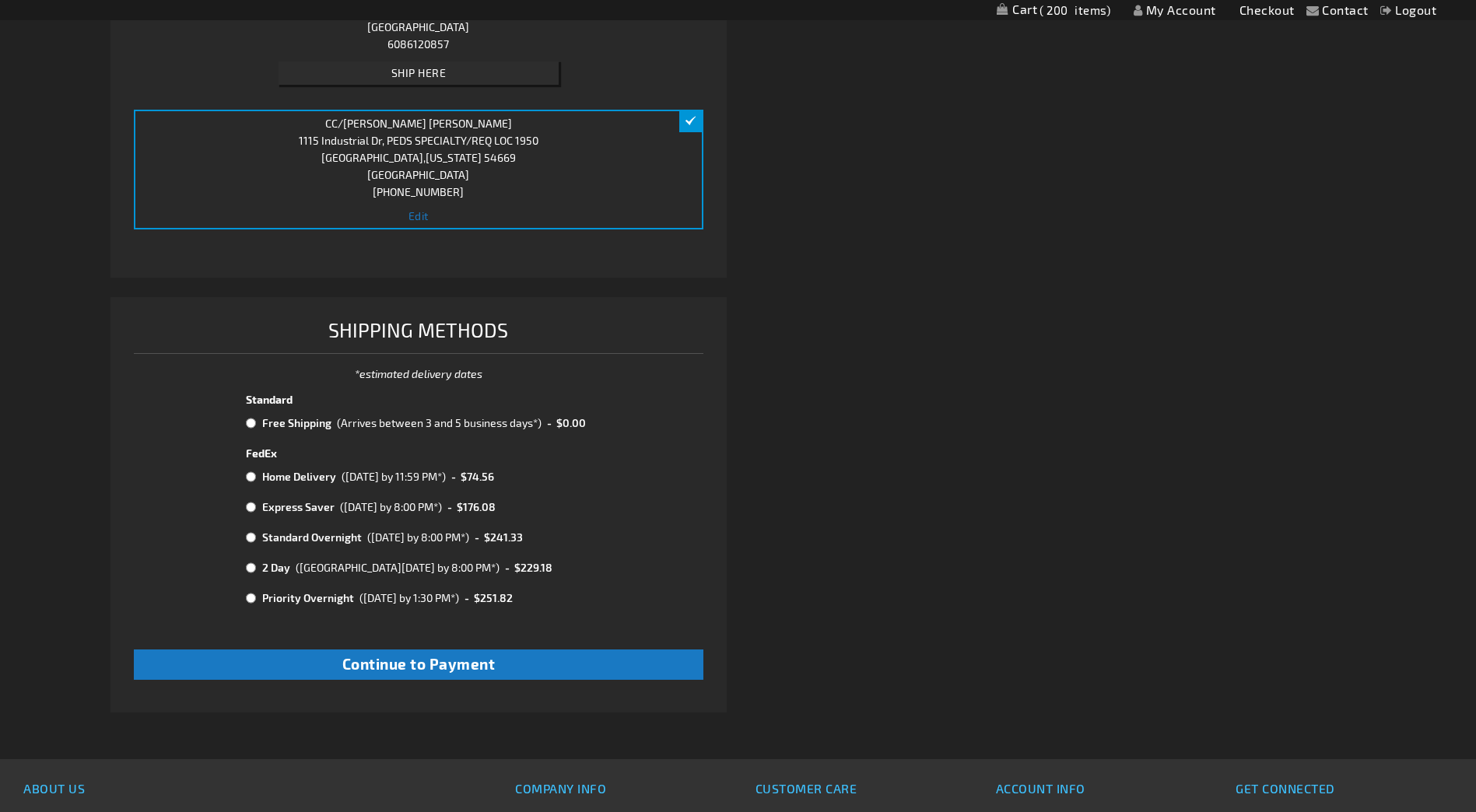
click at [252, 422] on input "radio" at bounding box center [251, 423] width 10 height 13
radio input "true"
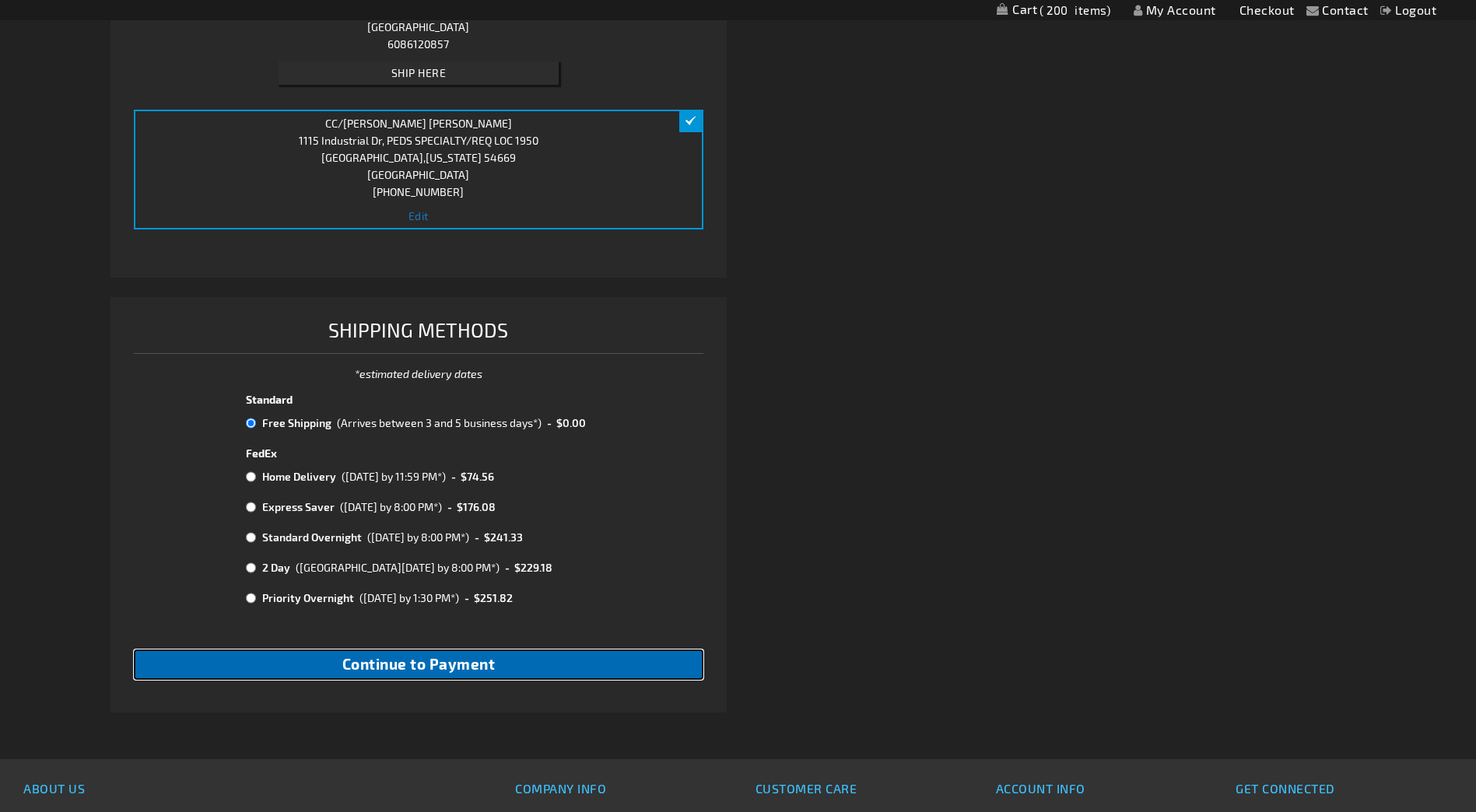
click at [432, 673] on span "Continue to Payment" at bounding box center [419, 663] width 153 height 18
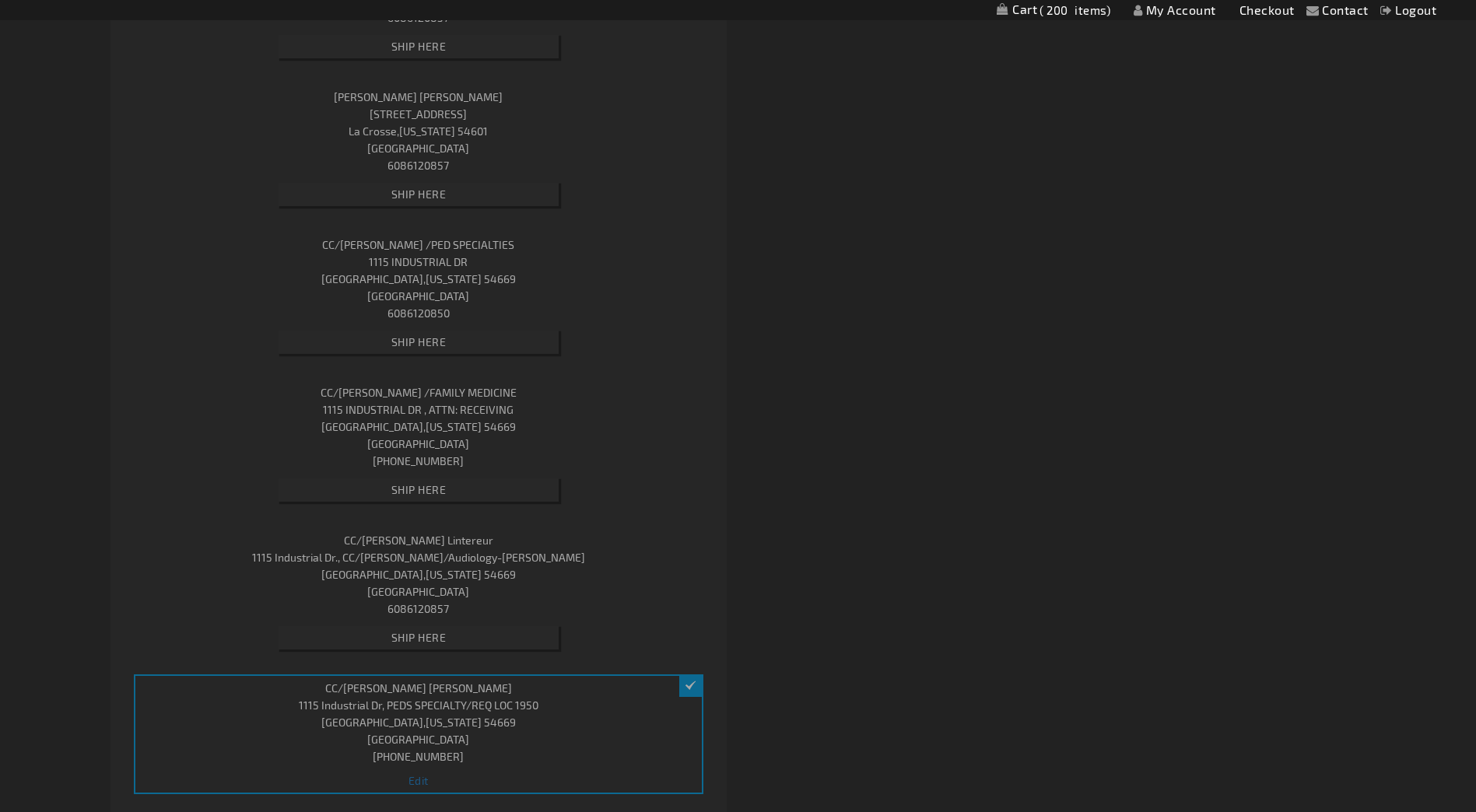
select select "65c7f823fd9a1e56973817de6b9a78f8c1faa0a4"
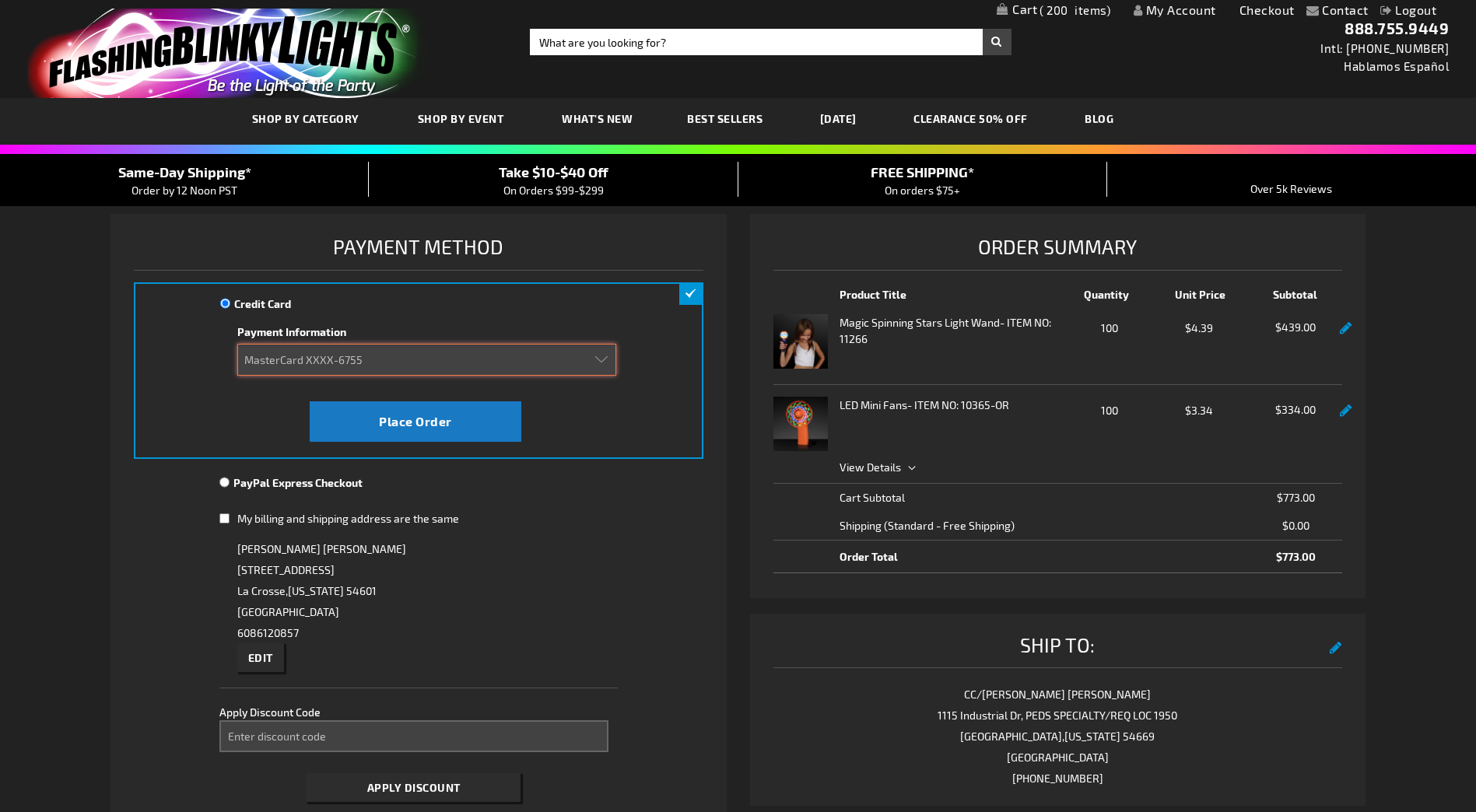
click at [599, 363] on select "Add new card MasterCard XXXX-0043 (Expired 06/2024) MasterCard XXXX-1023 Master…" at bounding box center [426, 360] width 379 height 32
click at [501, 377] on div at bounding box center [426, 384] width 379 height 16
click at [315, 359] on select "Add new card MasterCard XXXX-0043 (Expired 06/2024) MasterCard XXXX-1023 Master…" at bounding box center [426, 360] width 379 height 32
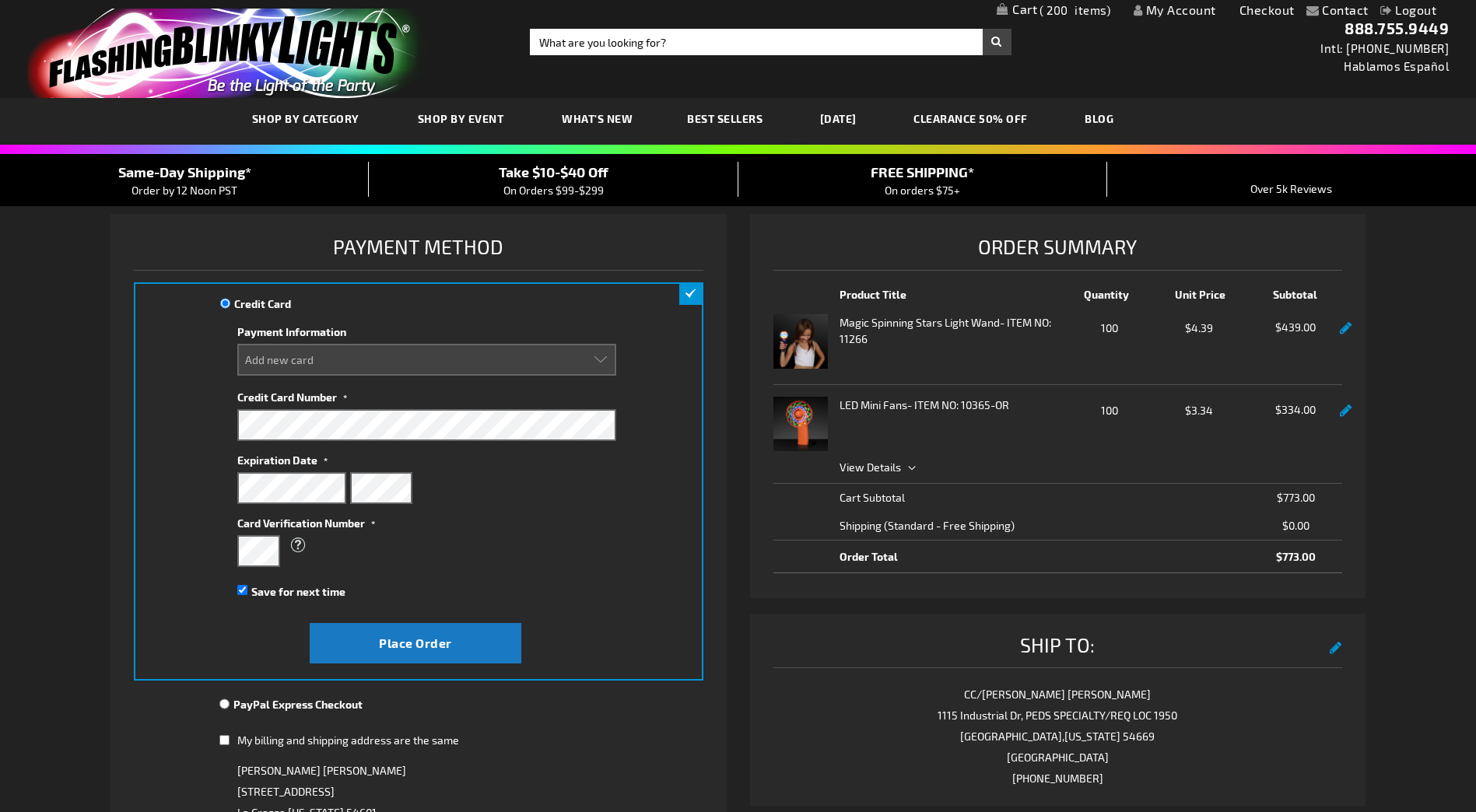
select select
click at [240, 589] on input "Save for next time" at bounding box center [242, 590] width 10 height 10
checkbox input "false"
click at [395, 643] on span "Place Order" at bounding box center [415, 642] width 73 height 14
select select
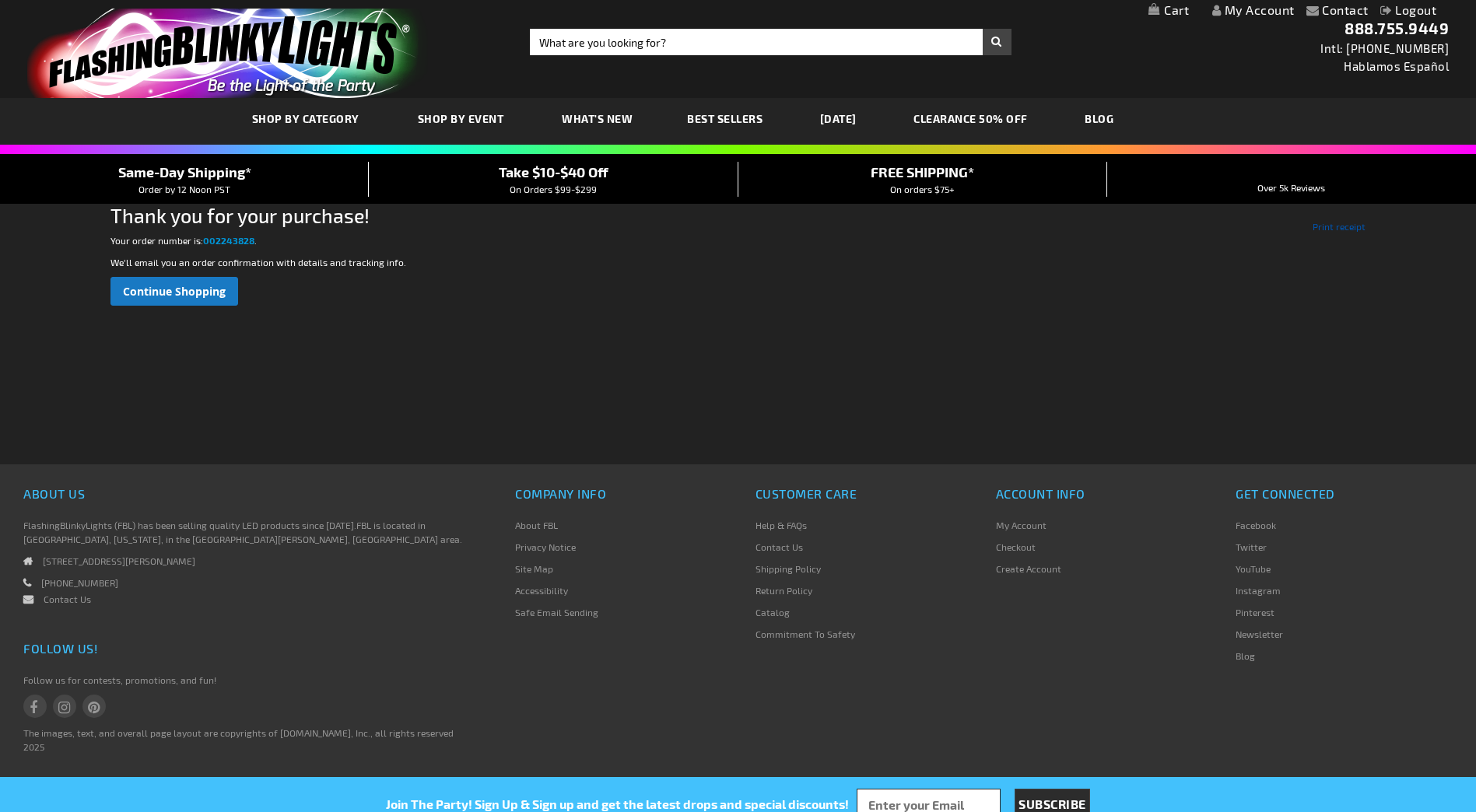
click at [1346, 223] on link "Print receipt" at bounding box center [1339, 226] width 53 height 14
click at [1402, 14] on link "Logout" at bounding box center [1408, 10] width 57 height 14
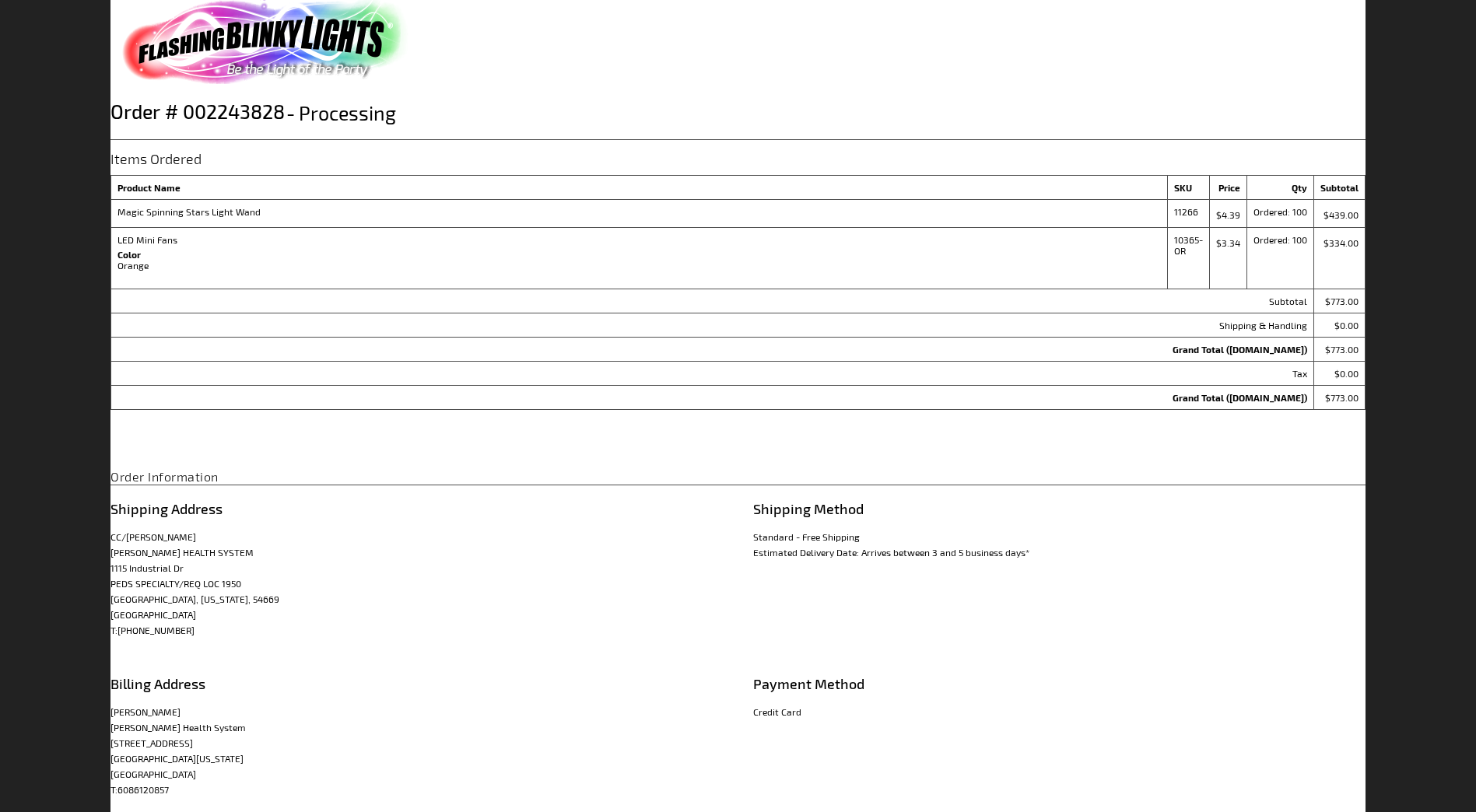
drag, startPoint x: 112, startPoint y: 112, endPoint x: 283, endPoint y: 122, distance: 171.3
click at [283, 122] on span "Order # 002243828" at bounding box center [198, 110] width 174 height 23
